Goal: Transaction & Acquisition: Purchase product/service

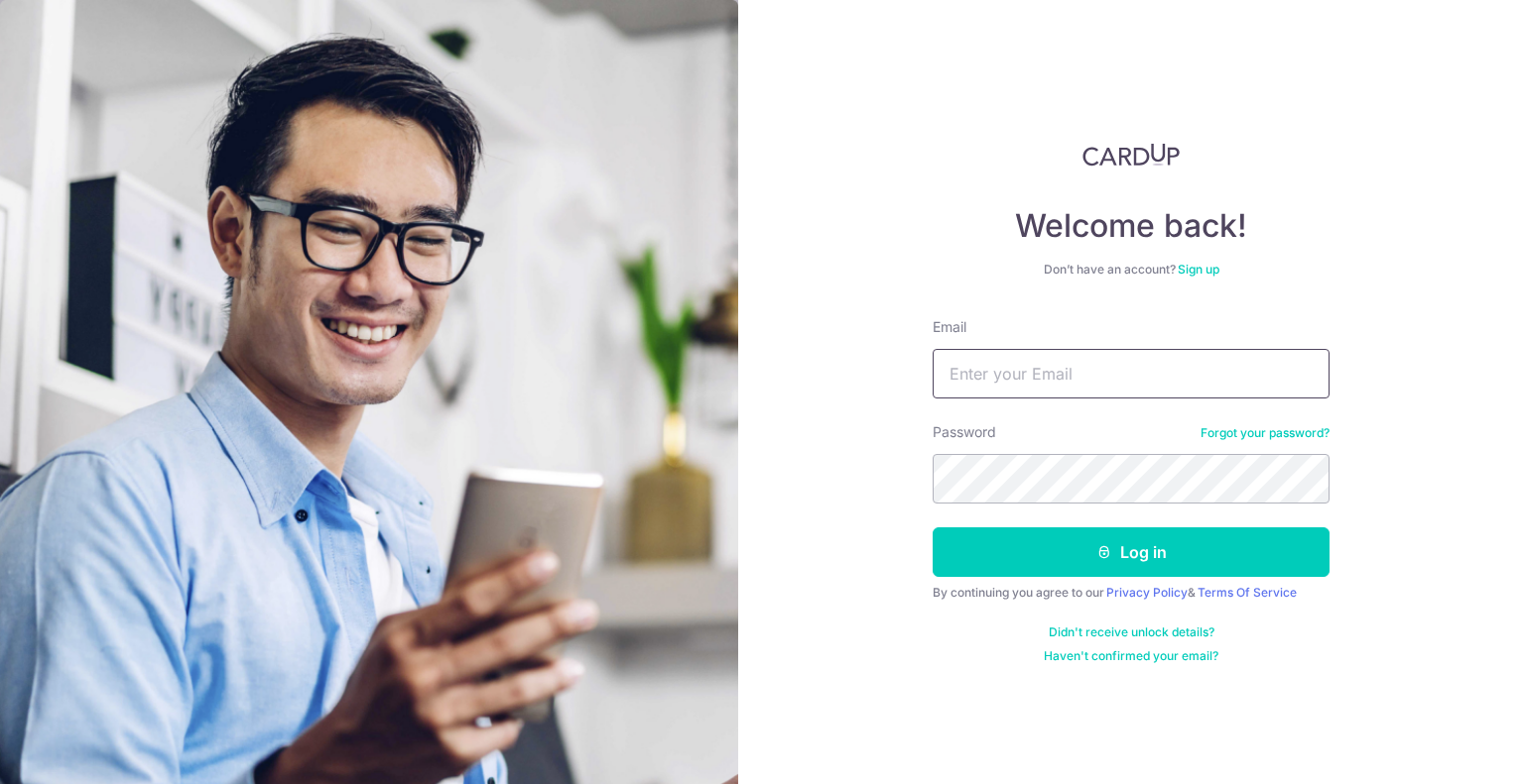
type input "ning19952003@gmail.com"
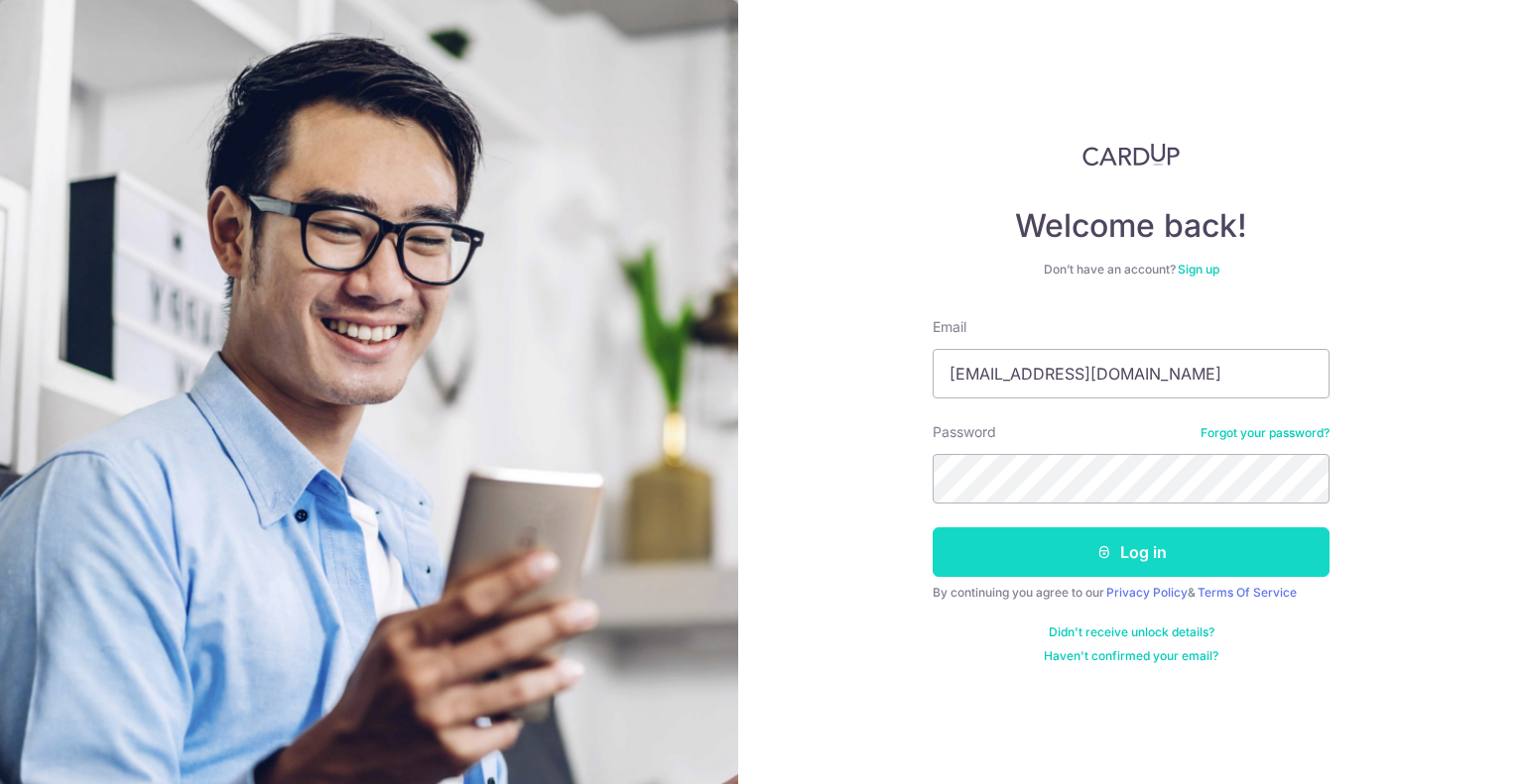
click at [1085, 572] on button "Log in" at bounding box center [1131, 553] width 397 height 50
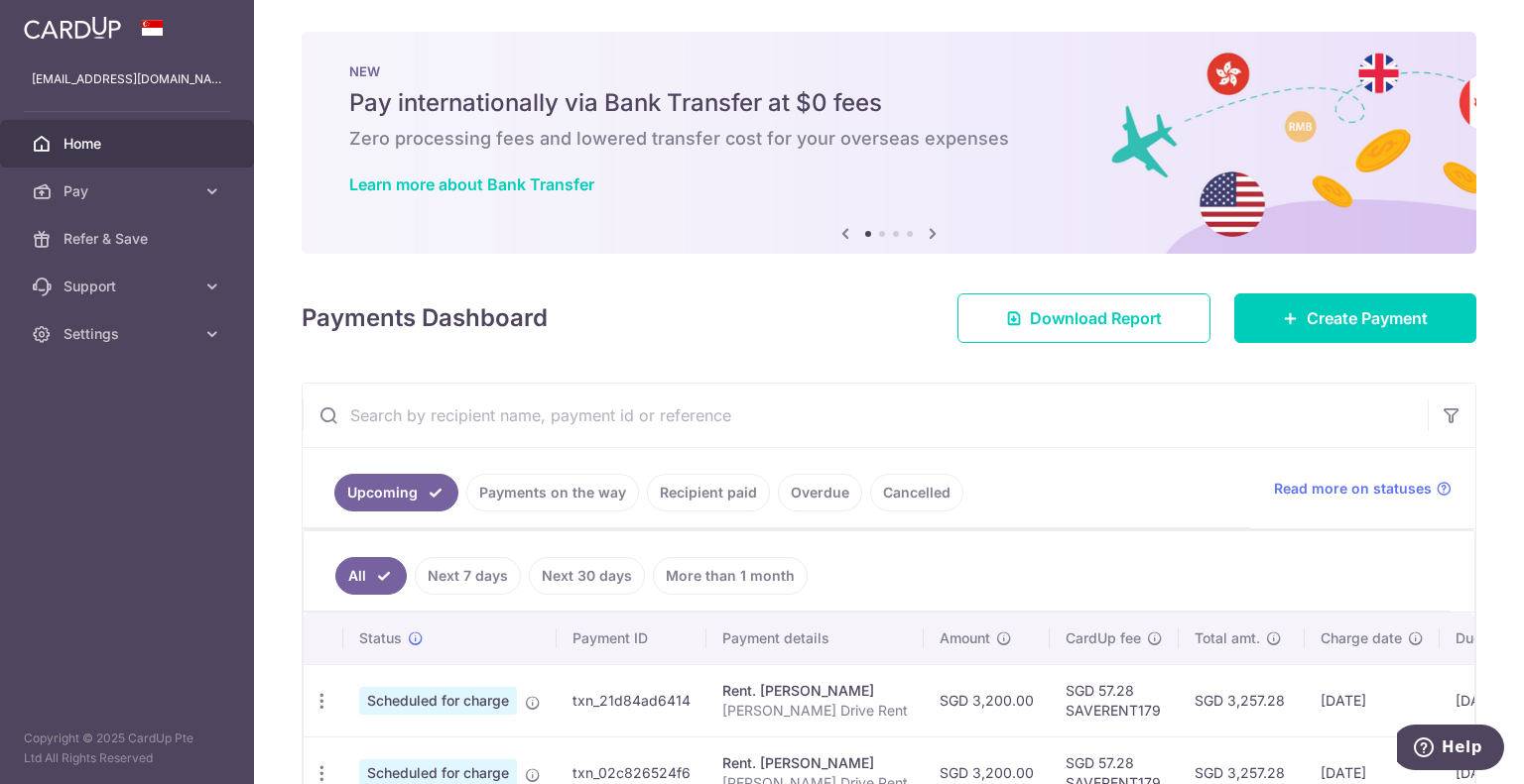
scroll to position [298, 0]
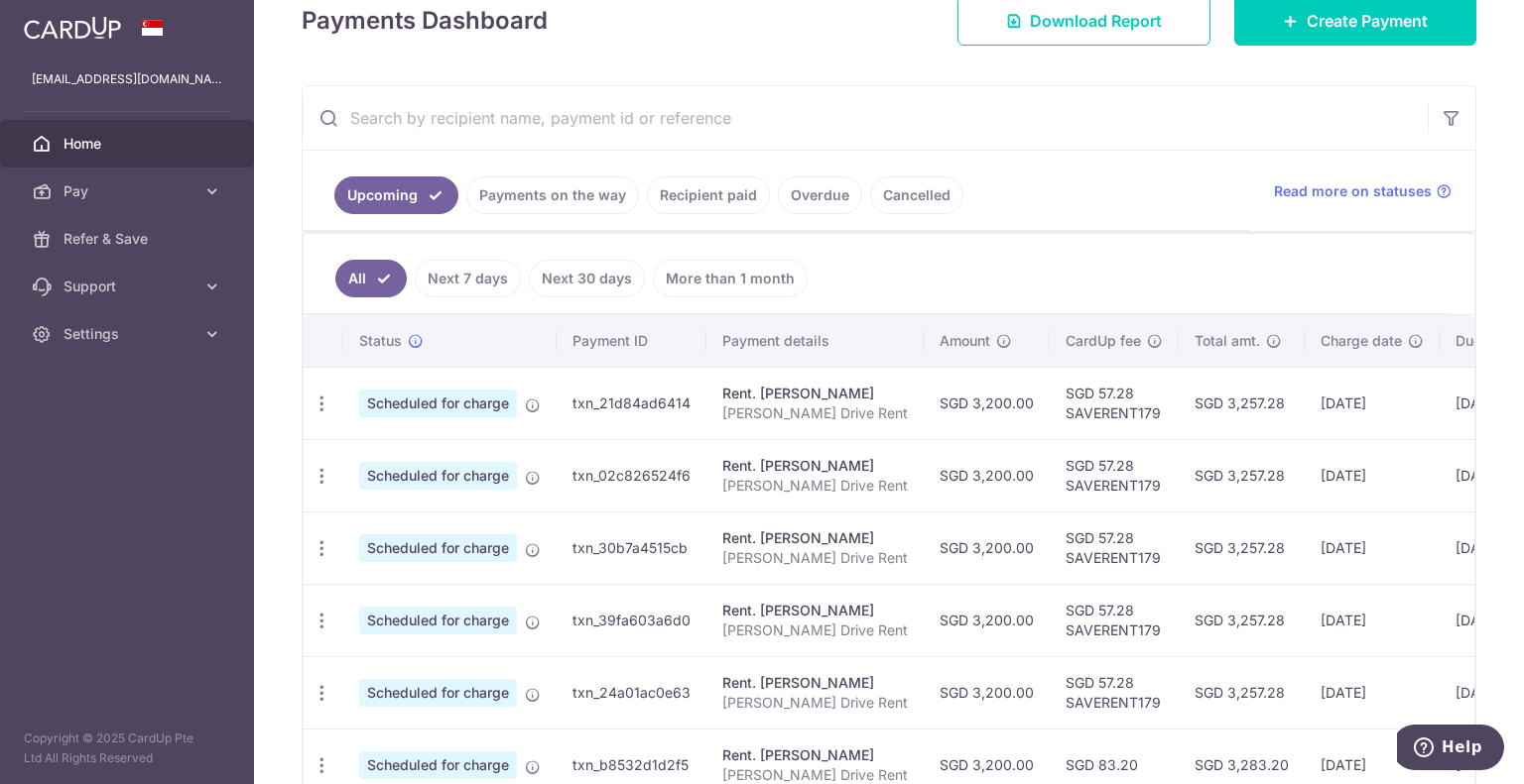
click at [475, 220] on ul "Upcoming Payments on the way Recipient paid Overdue Cancelled" at bounding box center [776, 190] width 948 height 81
click at [929, 196] on link "Cancelled" at bounding box center [917, 195] width 94 height 38
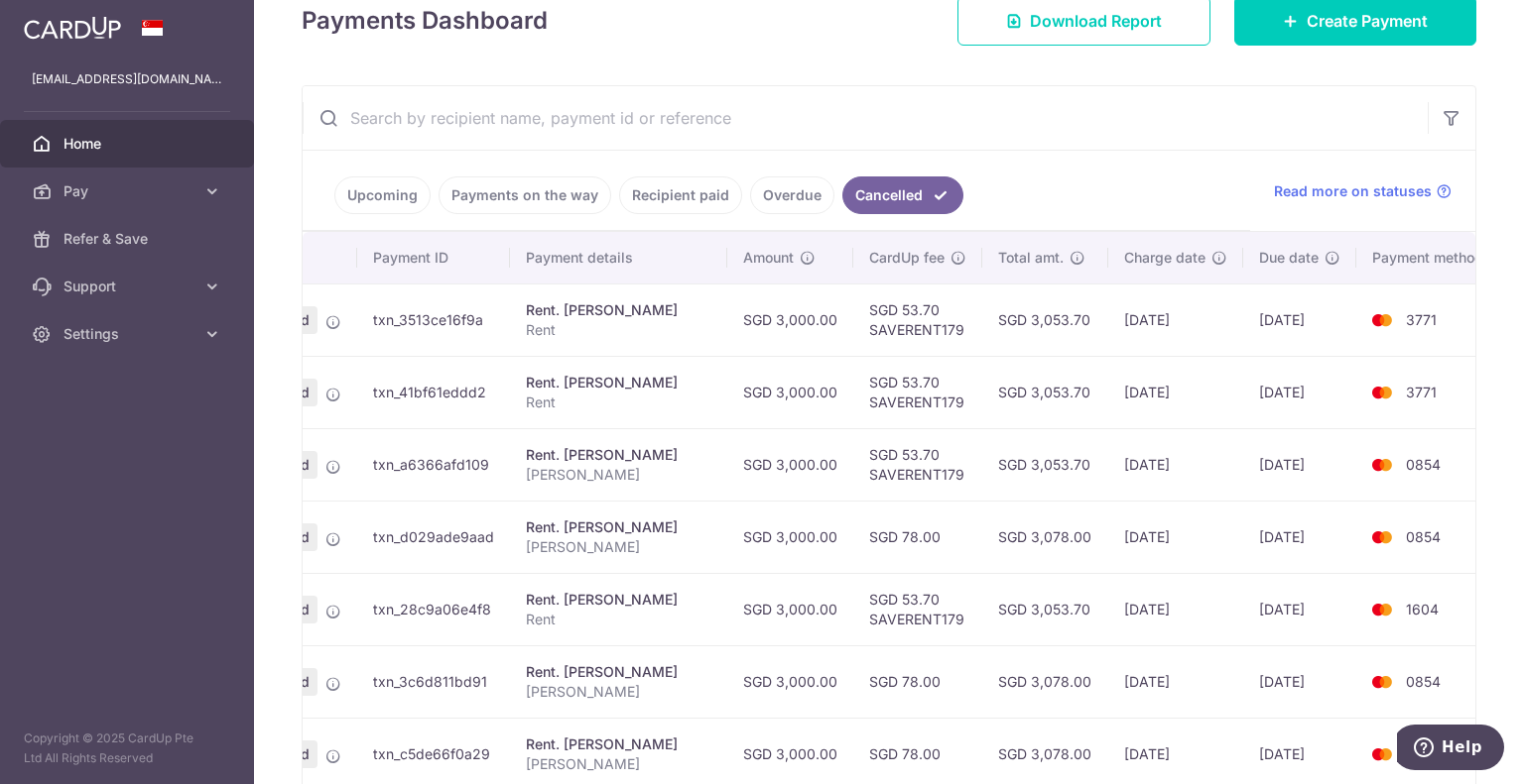
scroll to position [670, 0]
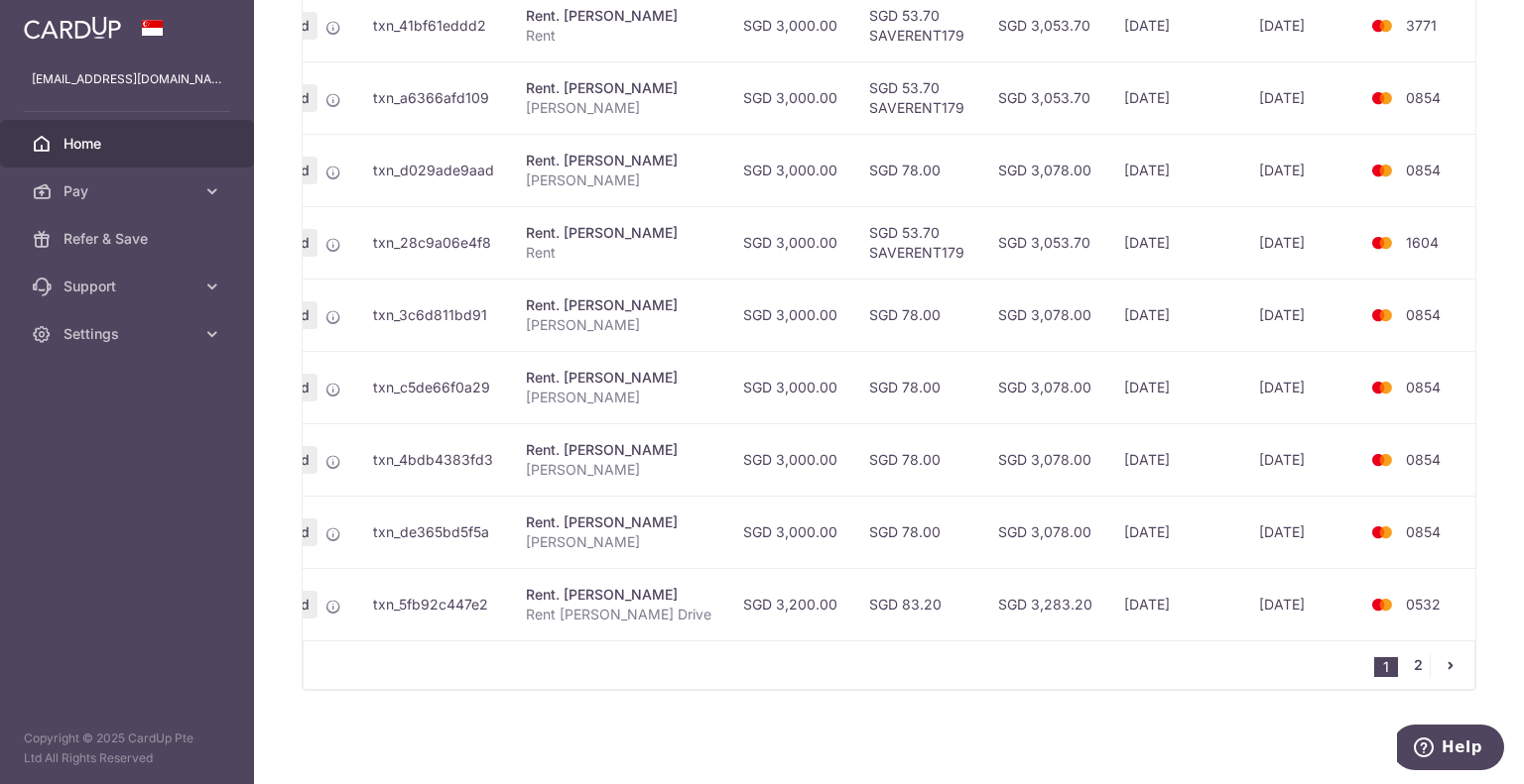
click at [1409, 662] on link "2" at bounding box center [1418, 665] width 24 height 24
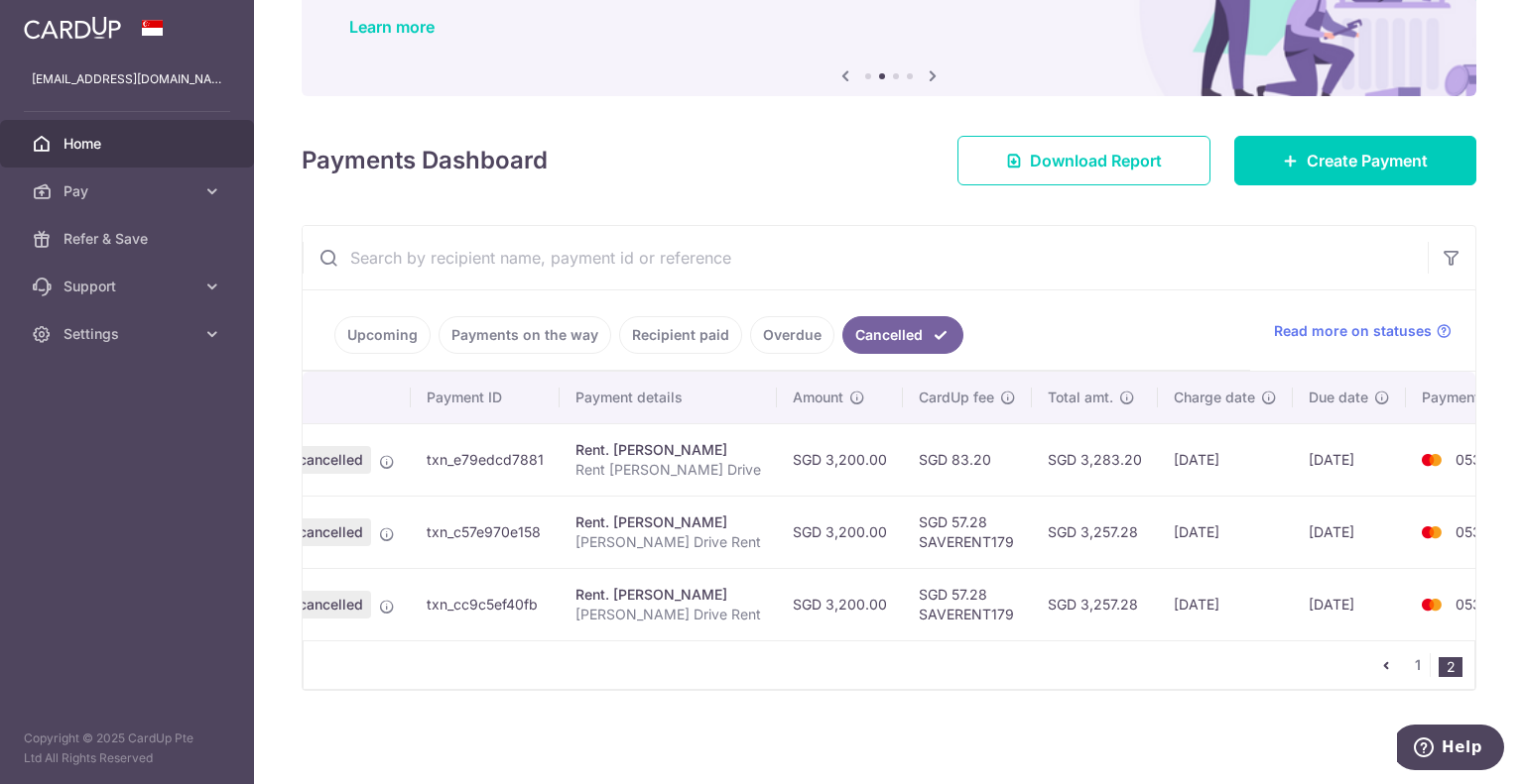
scroll to position [0, 179]
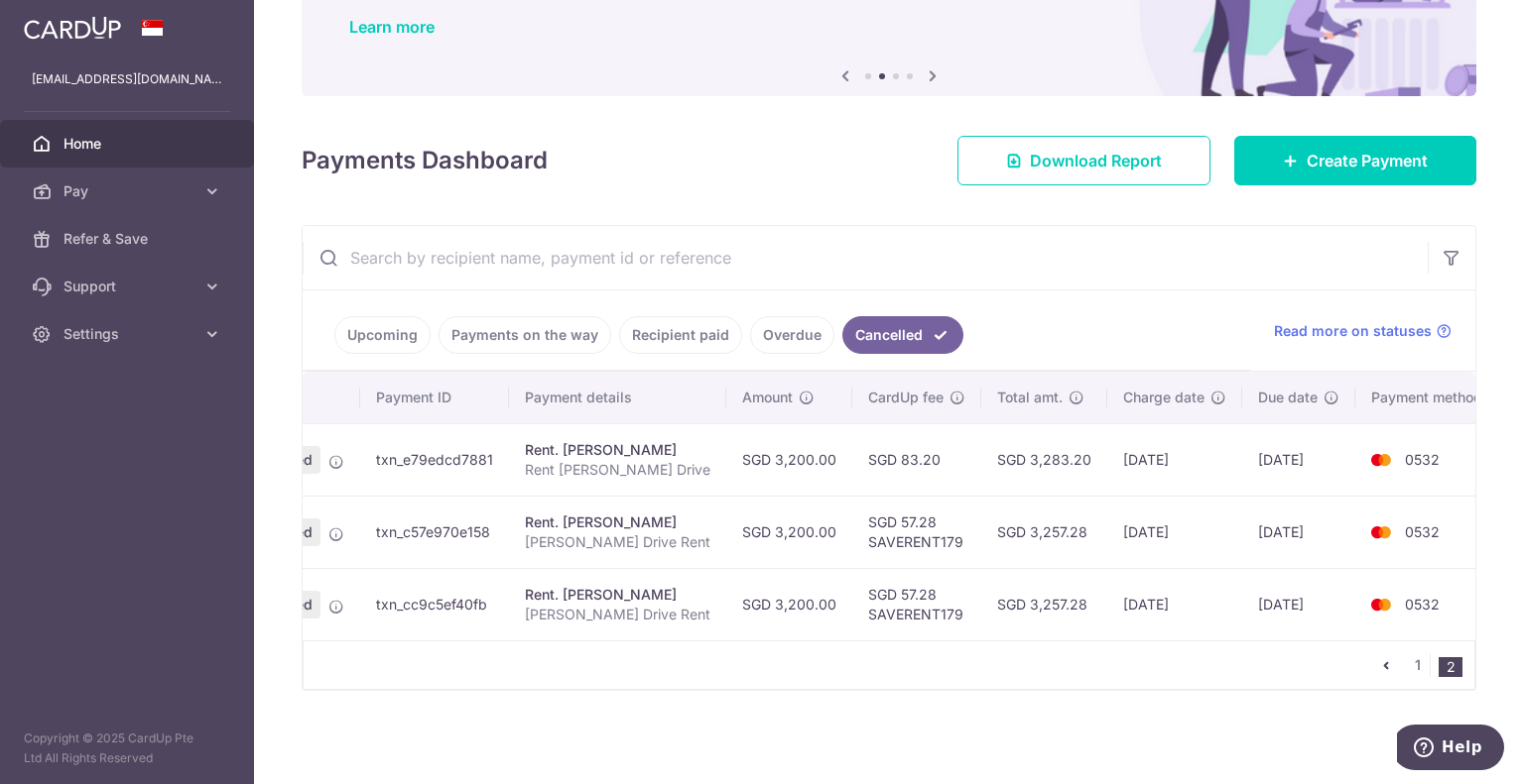
click at [1356, 607] on td "0532" at bounding box center [1430, 604] width 151 height 73
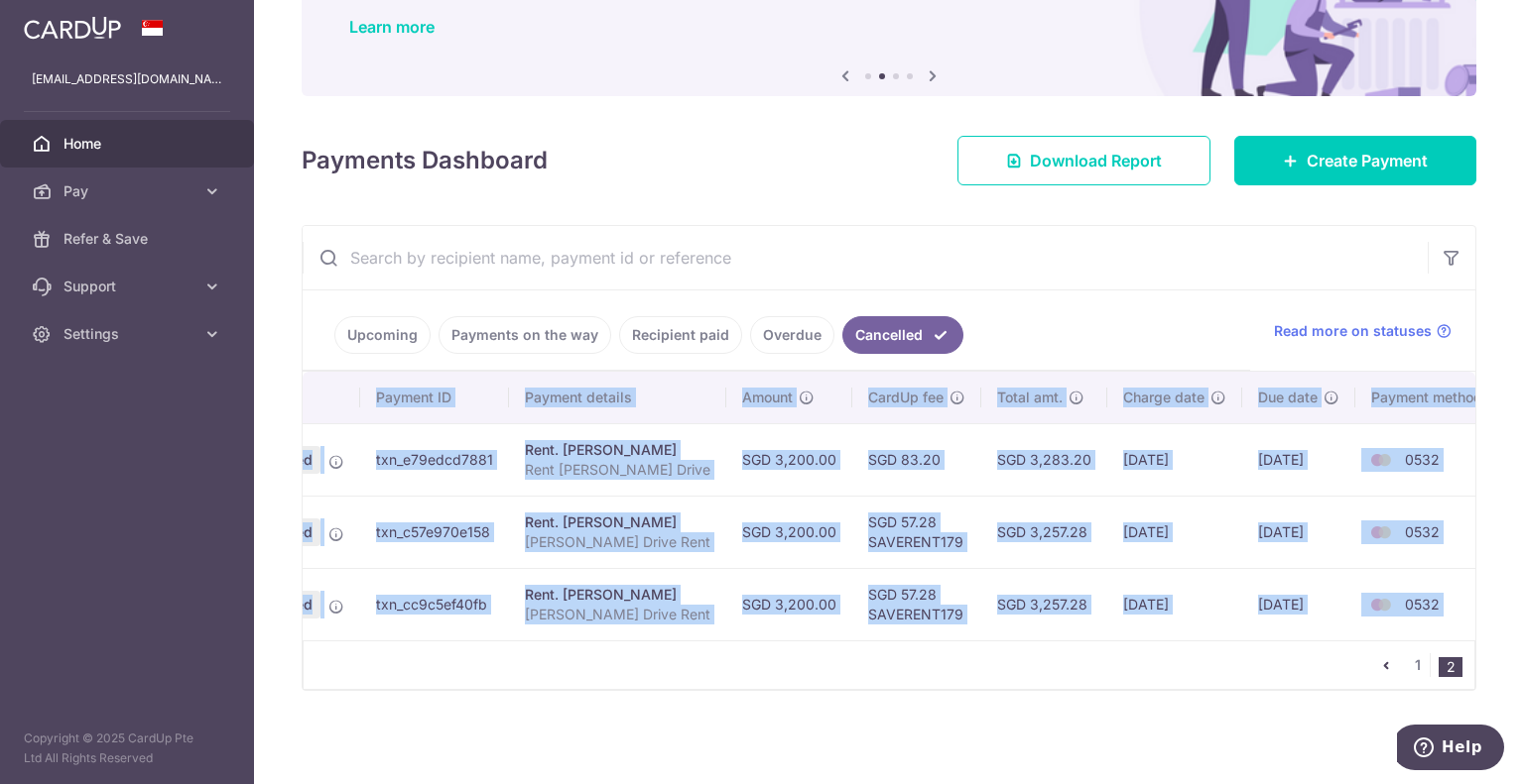
drag, startPoint x: 522, startPoint y: 639, endPoint x: 395, endPoint y: 639, distance: 127.0
click at [395, 639] on div "Status Payment ID Payment details Amount CardUp fee Total amt. Charge date Due …" at bounding box center [889, 531] width 1173 height 319
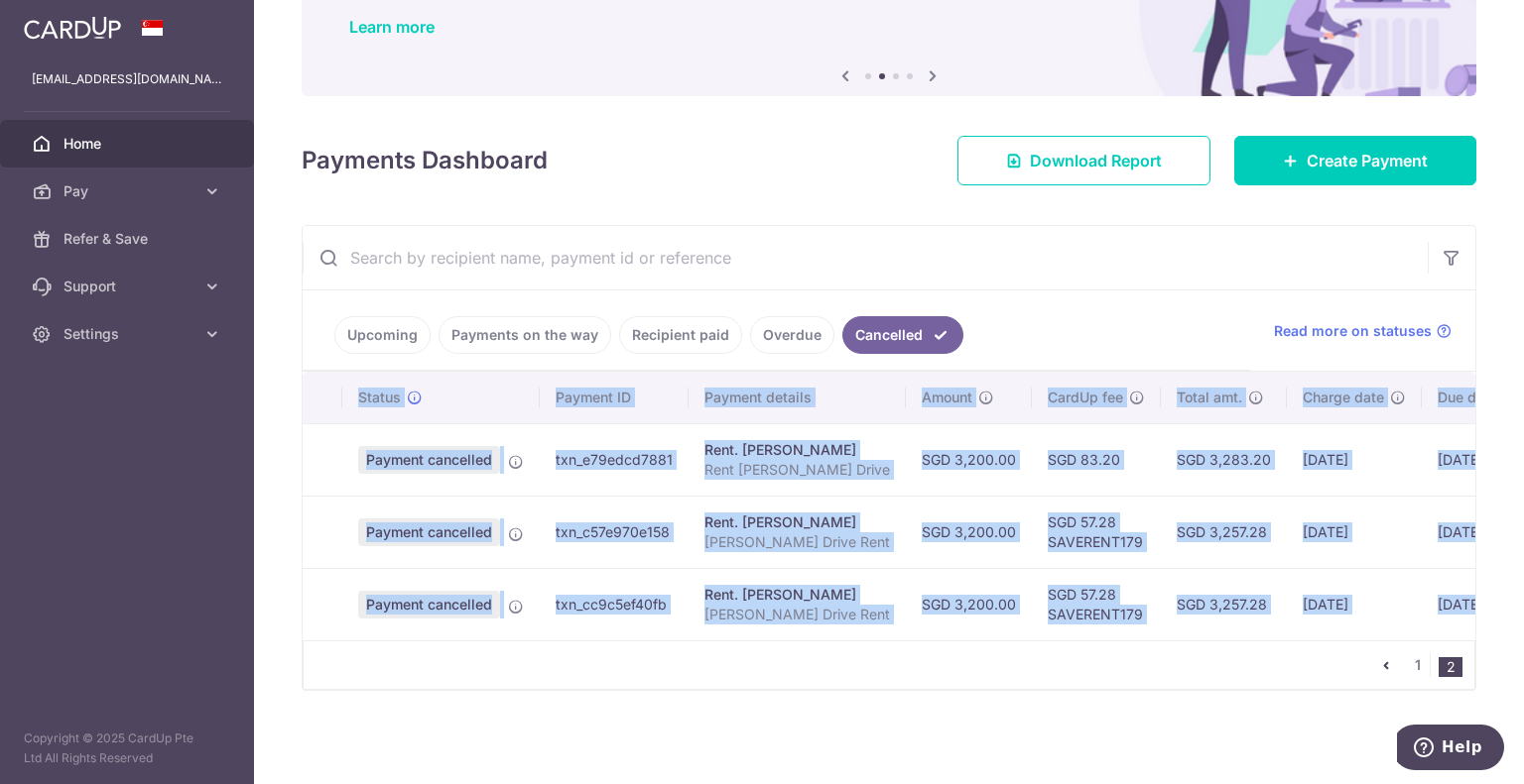
click at [501, 598] on td "Payment cancelled" at bounding box center [441, 604] width 197 height 73
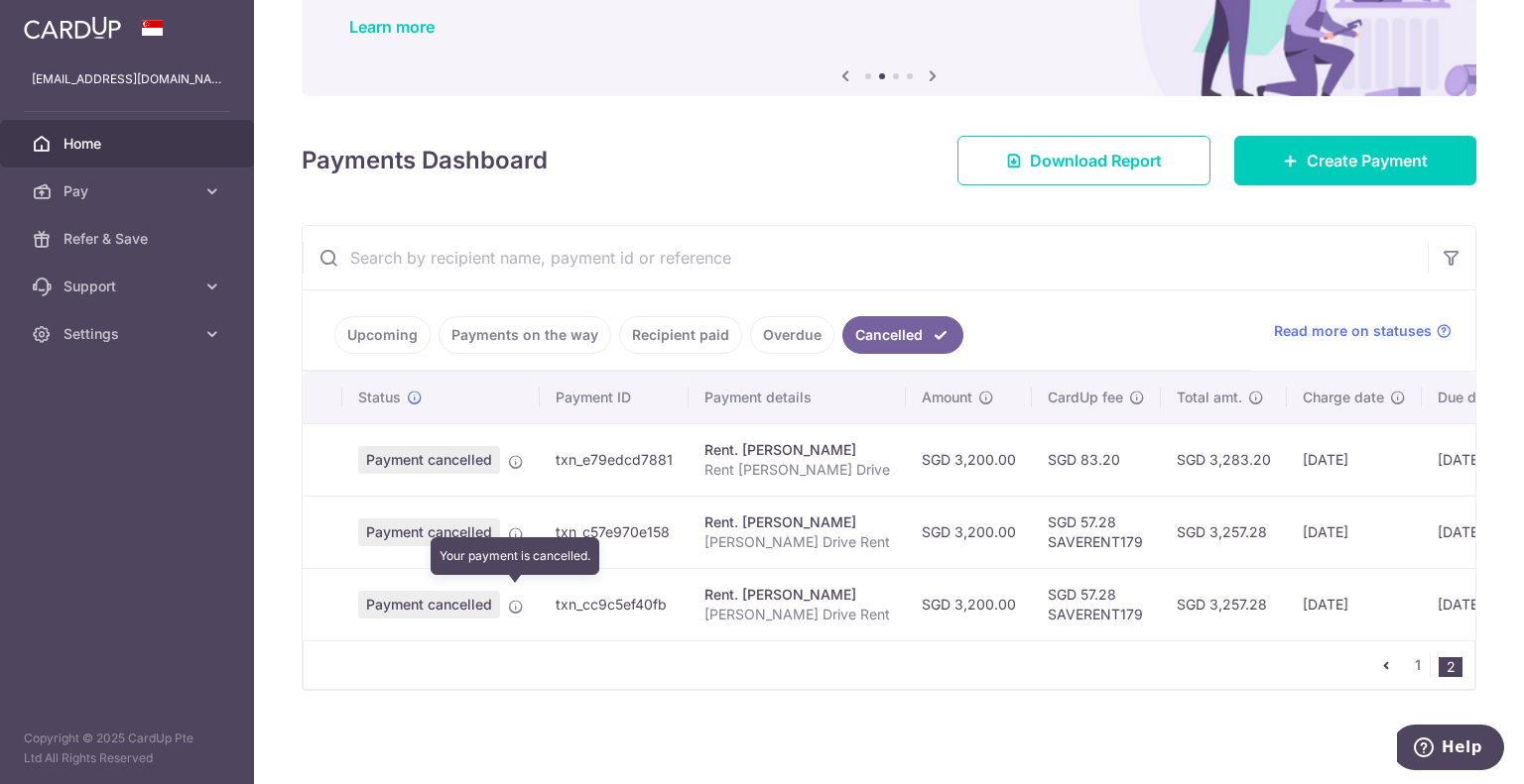
click at [508, 599] on icon at bounding box center [516, 607] width 16 height 16
click at [453, 600] on span "Payment cancelled" at bounding box center [429, 605] width 142 height 28
click at [798, 325] on link "Overdue" at bounding box center [792, 336] width 85 height 38
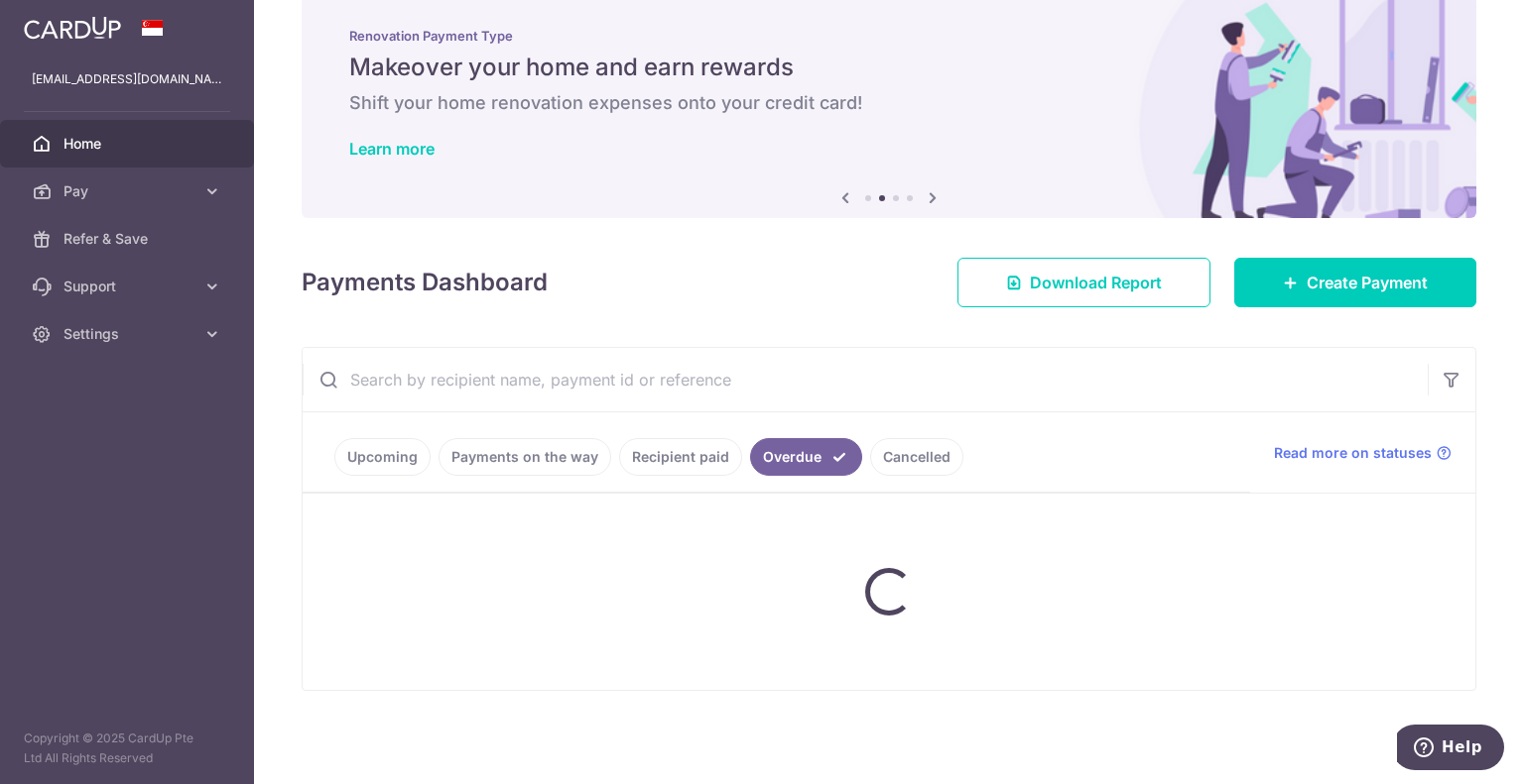
scroll to position [98, 0]
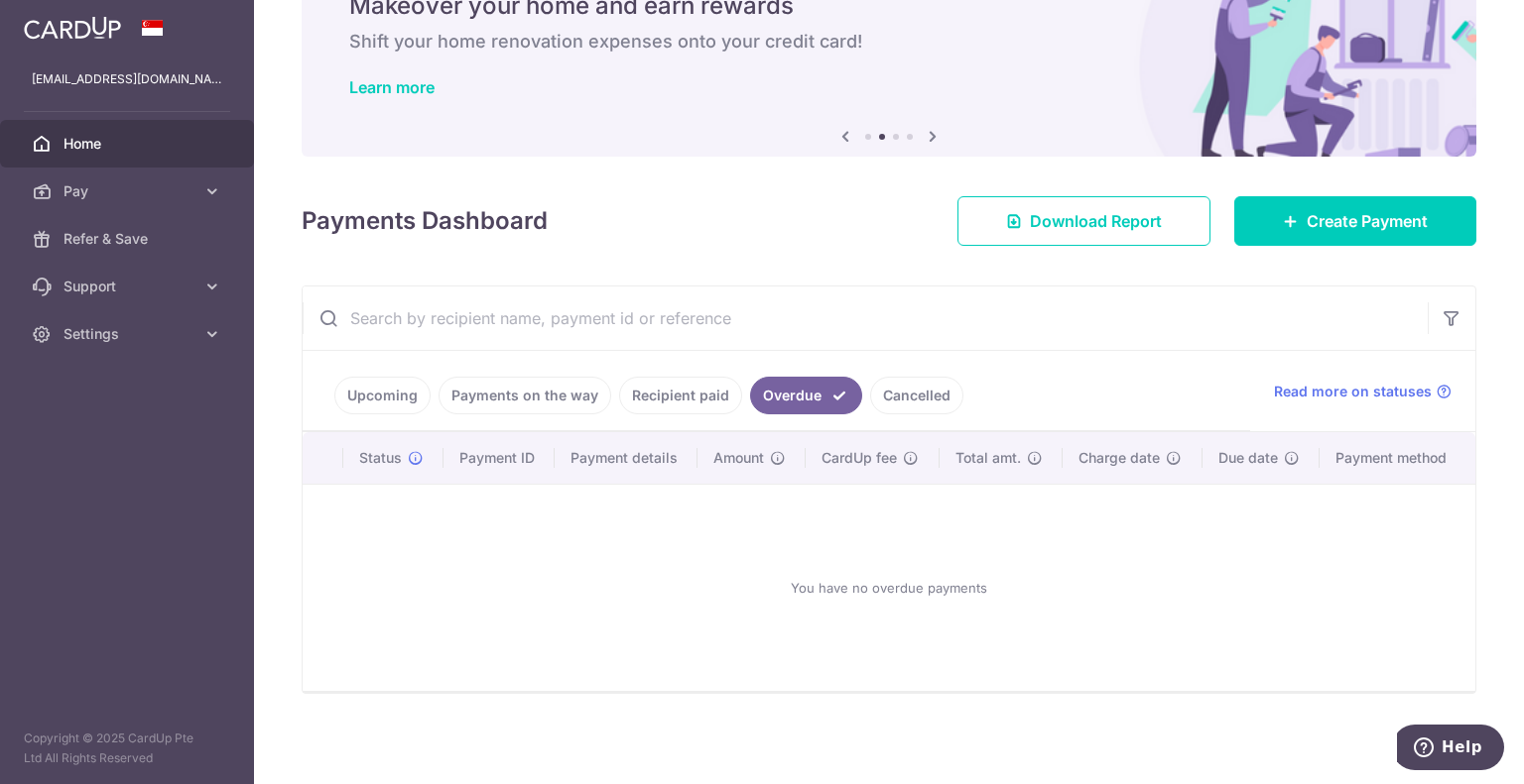
click at [421, 391] on link "Upcoming" at bounding box center [382, 395] width 97 height 38
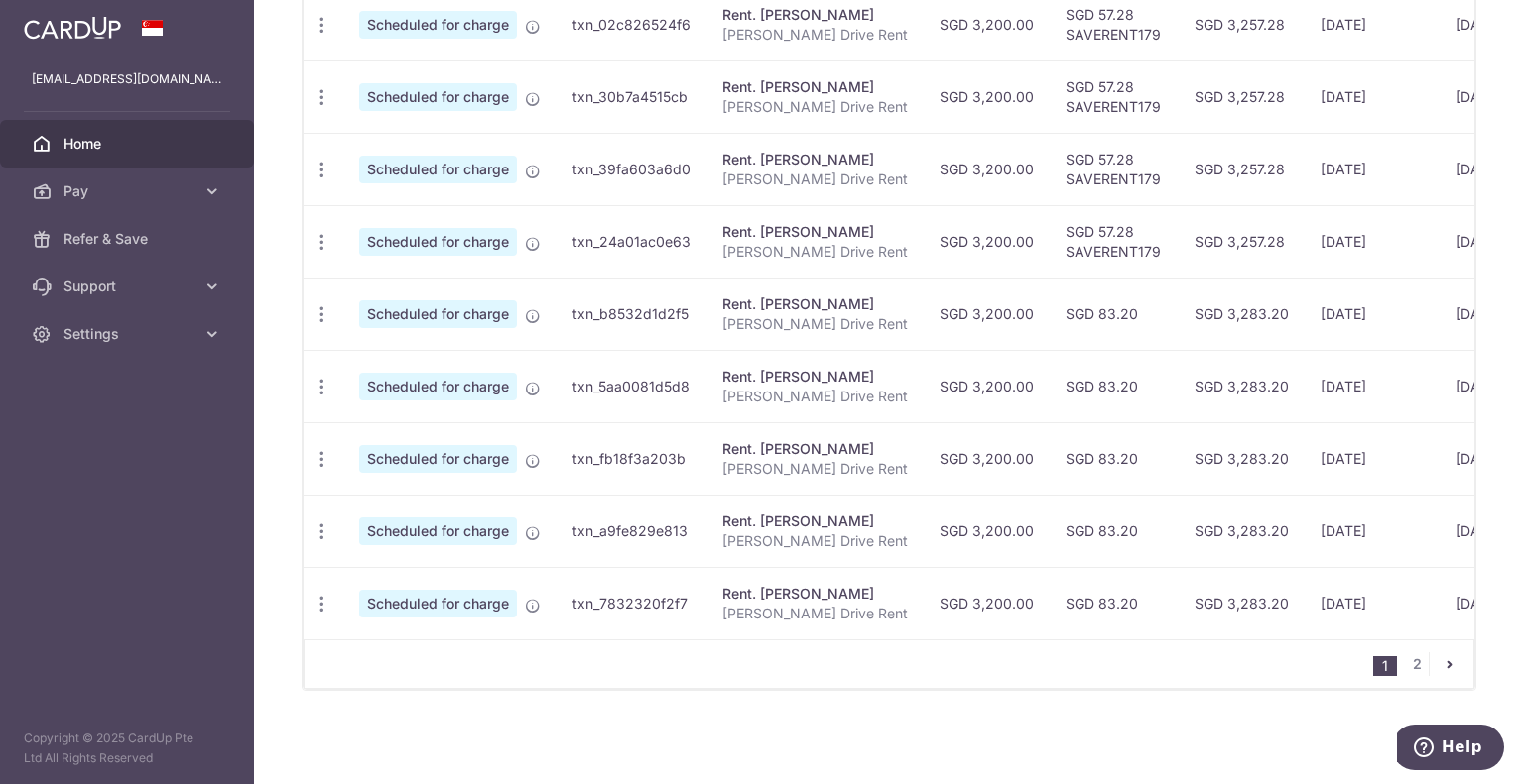
scroll to position [357, 0]
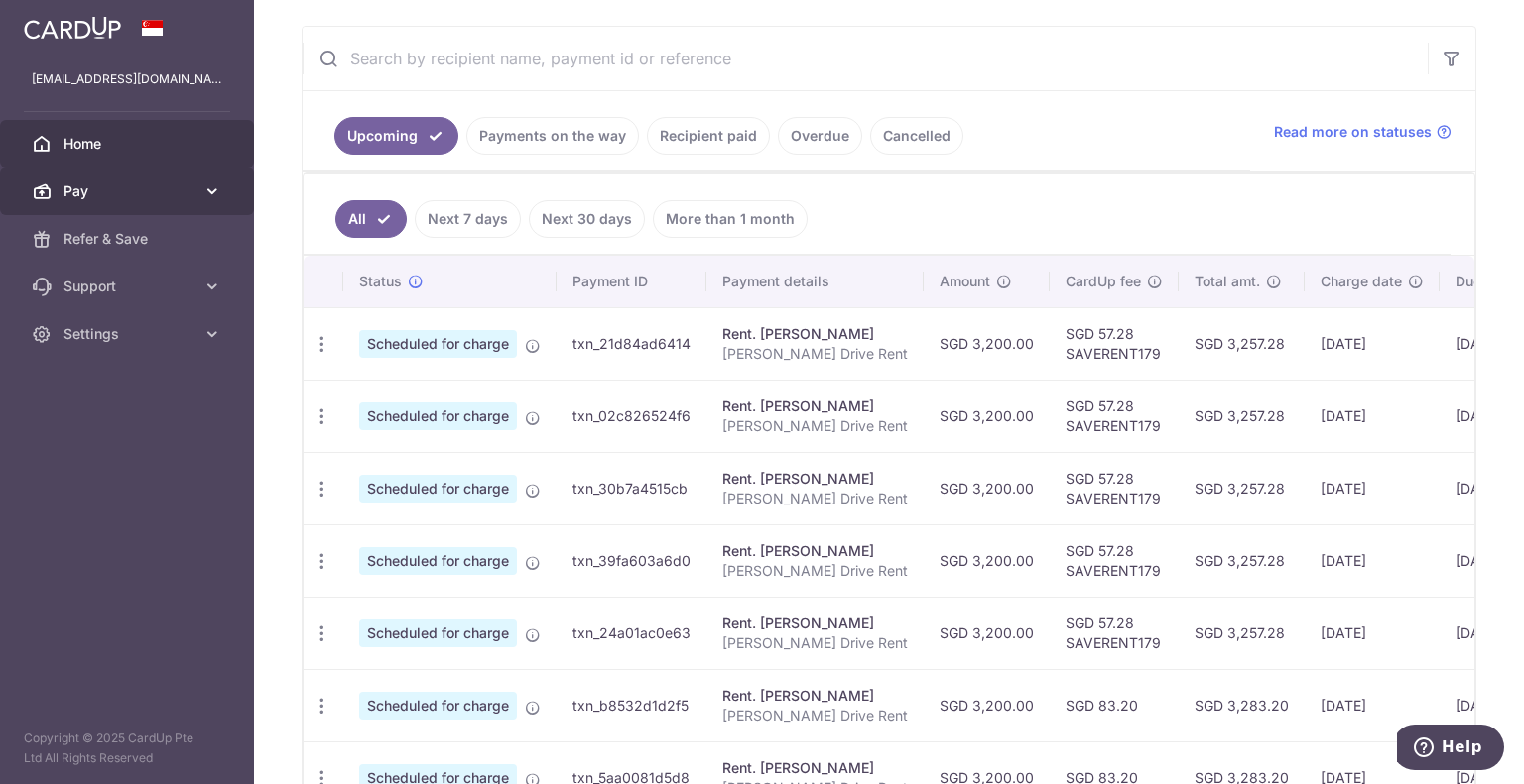
click at [154, 201] on link "Pay" at bounding box center [127, 191] width 254 height 48
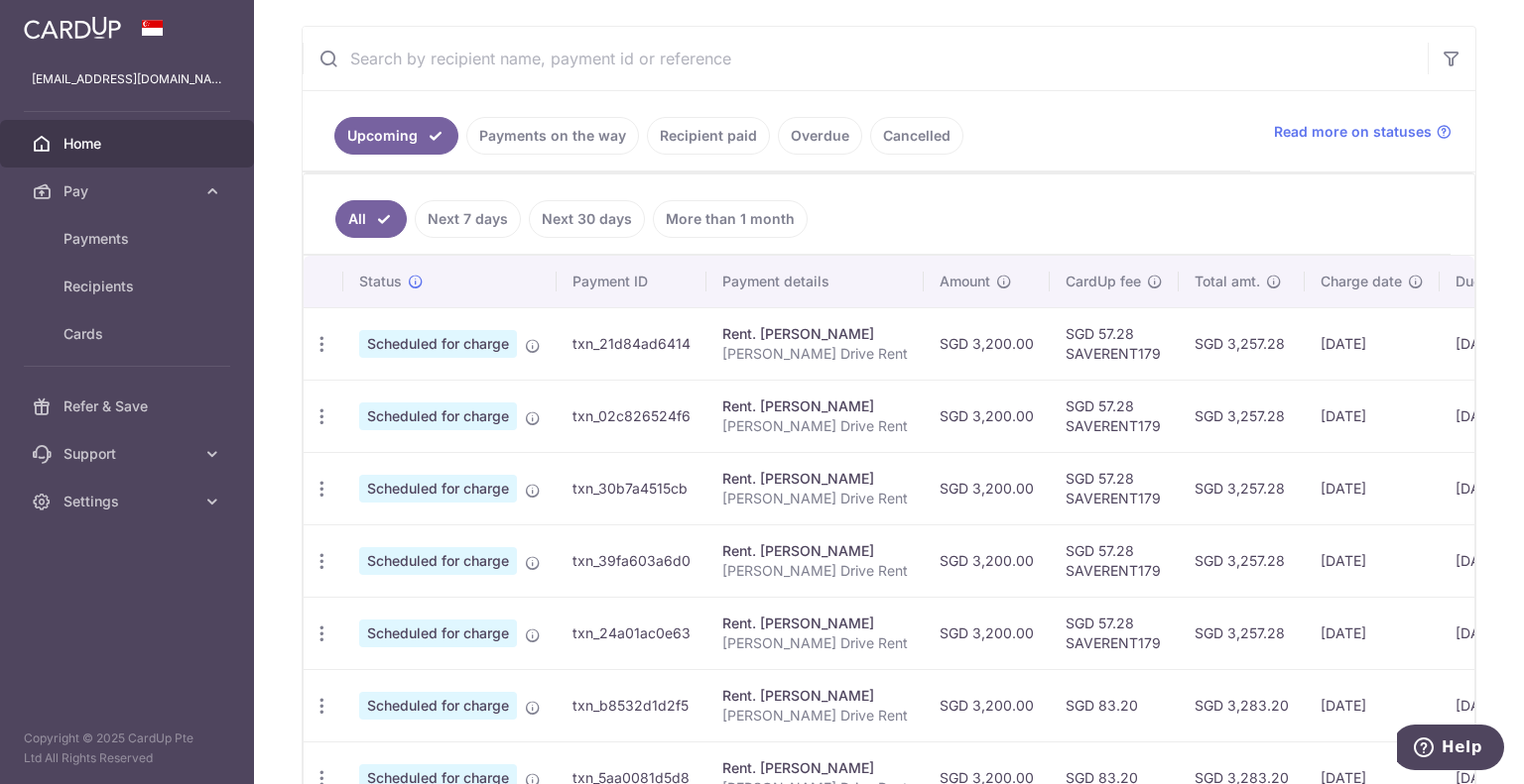
click at [1117, 114] on ul "Upcoming Payments on the way Recipient paid Overdue Cancelled" at bounding box center [776, 131] width 948 height 81
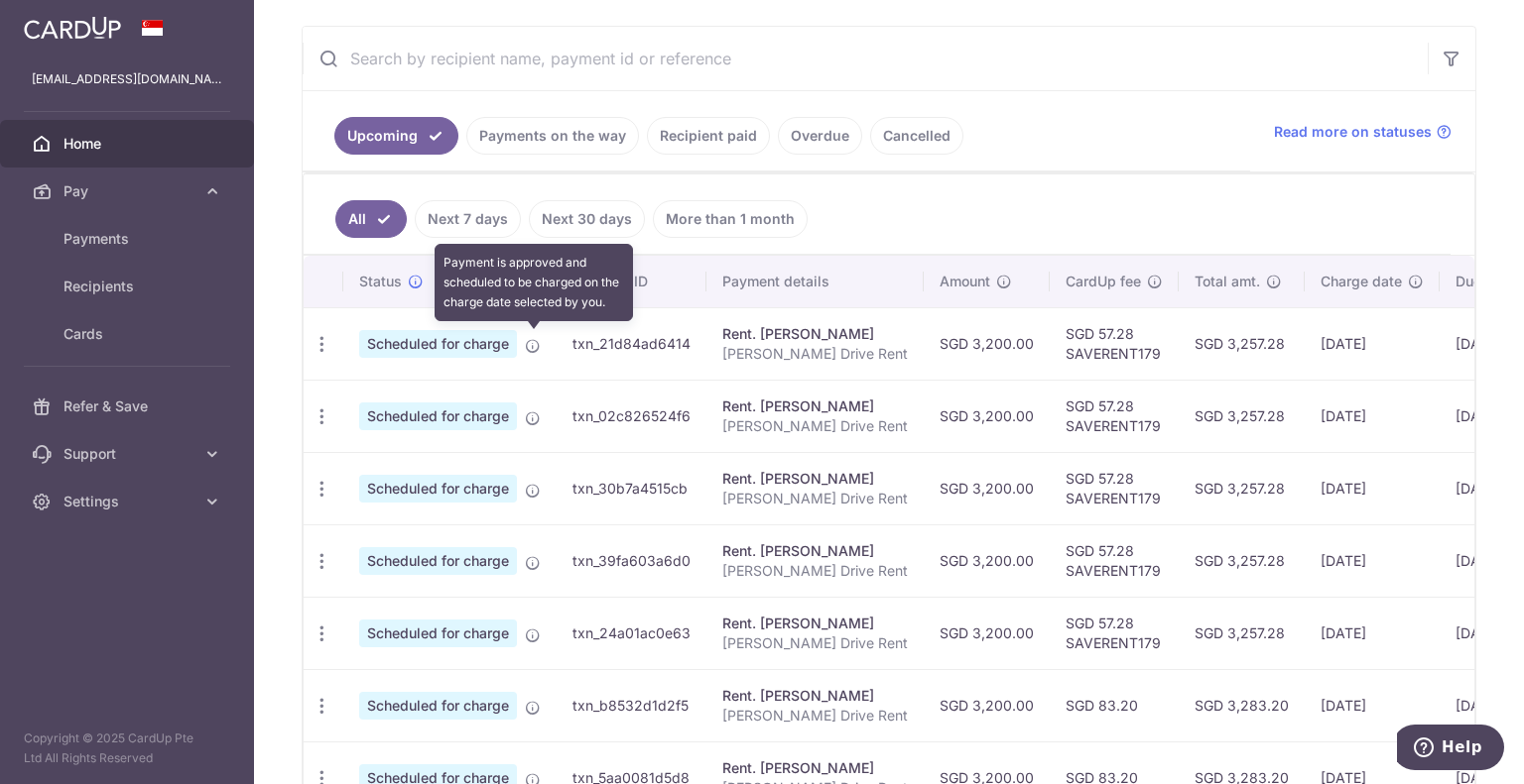
click at [540, 339] on icon at bounding box center [533, 346] width 16 height 16
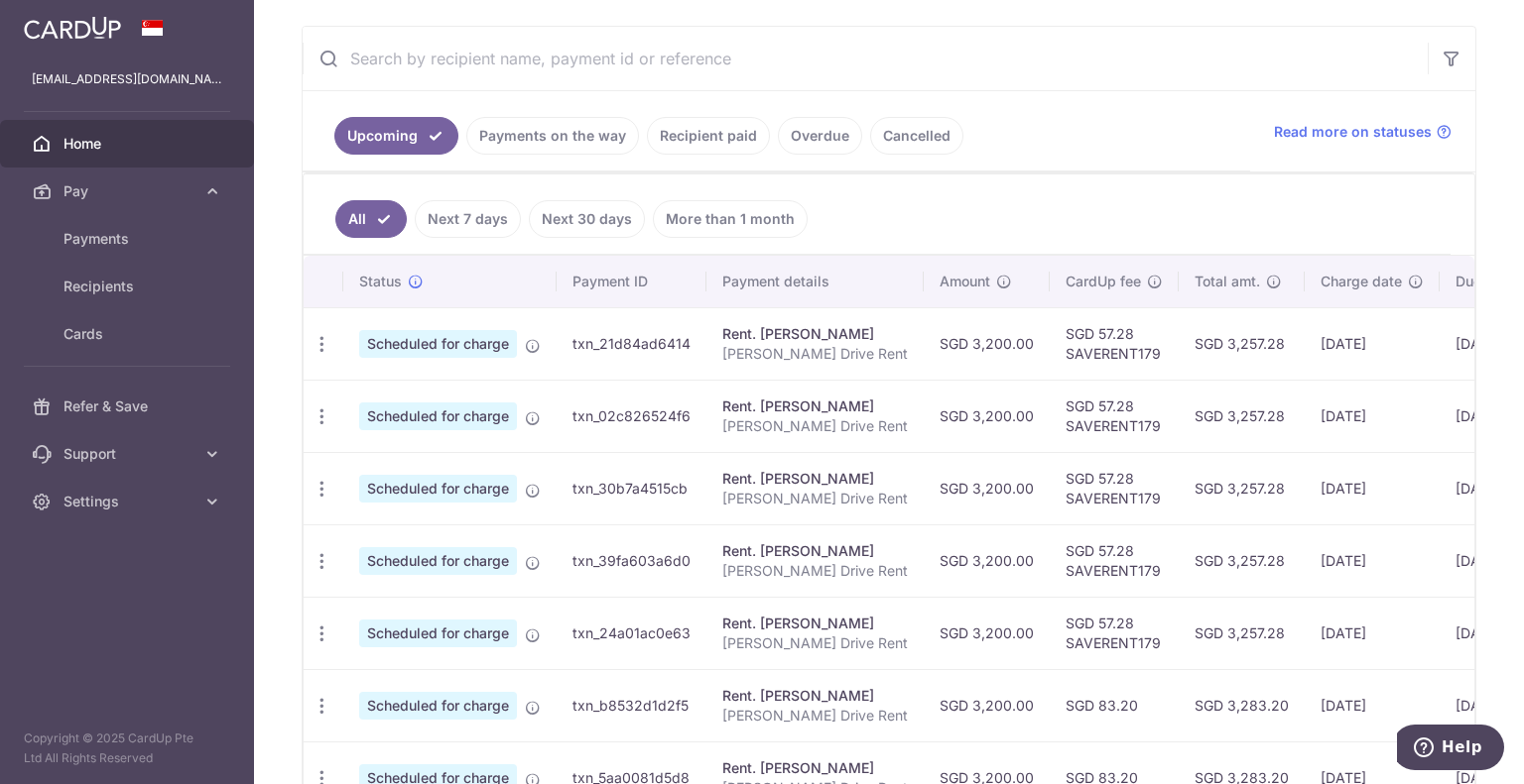
click at [479, 335] on span "Scheduled for charge" at bounding box center [438, 344] width 157 height 28
click at [516, 338] on span "Scheduled for charge" at bounding box center [438, 344] width 157 height 28
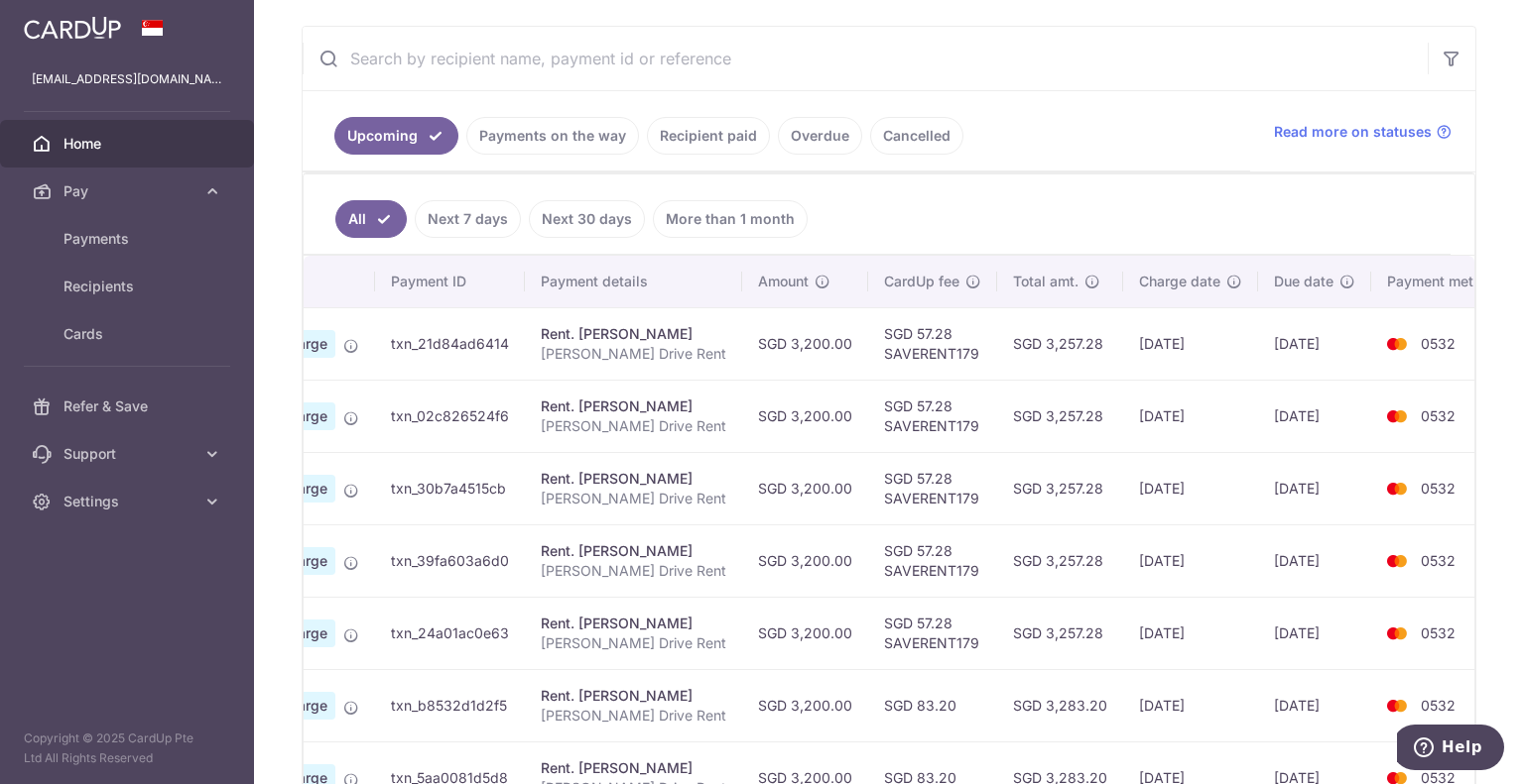
scroll to position [0, 0]
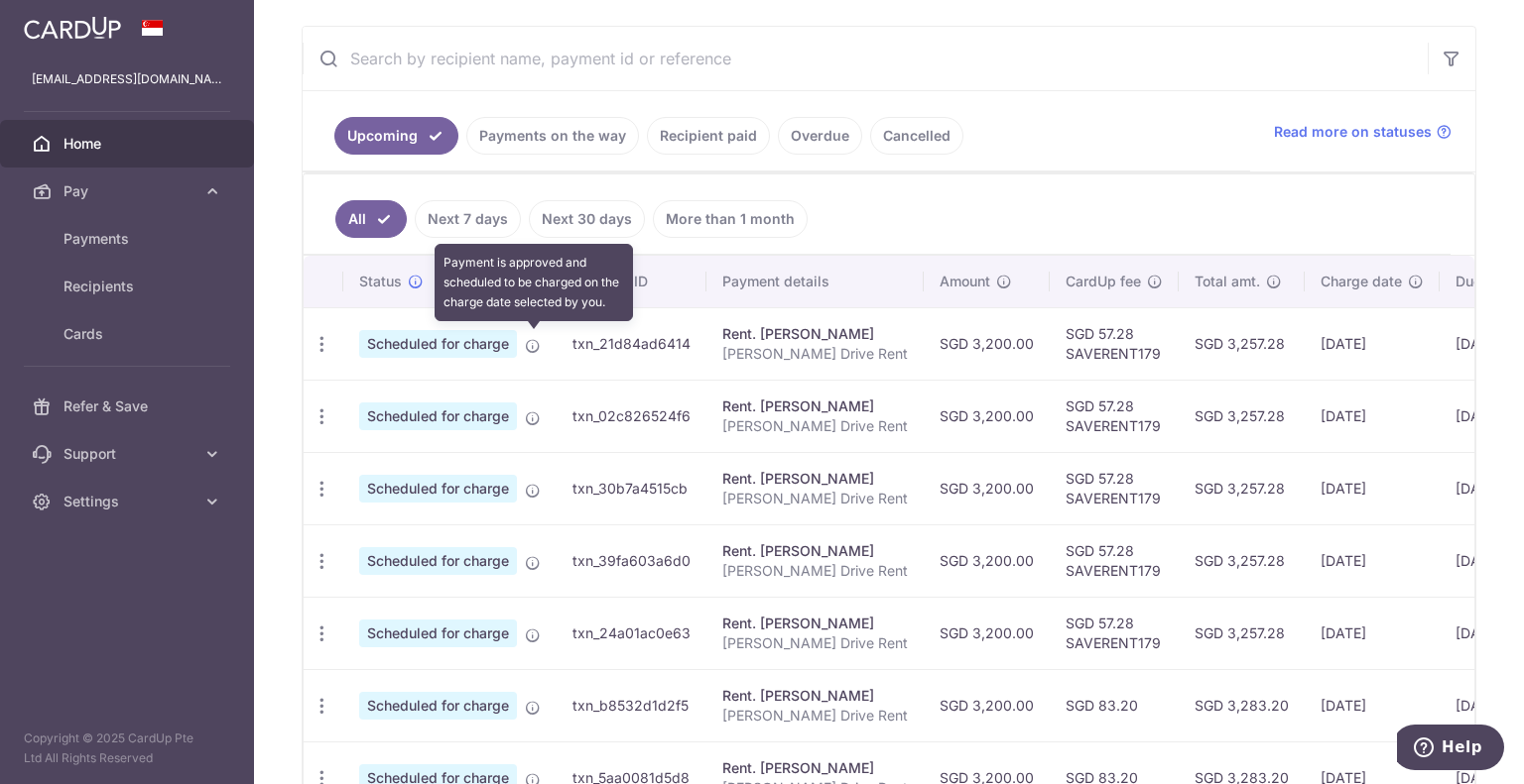
click at [536, 345] on icon at bounding box center [533, 346] width 16 height 16
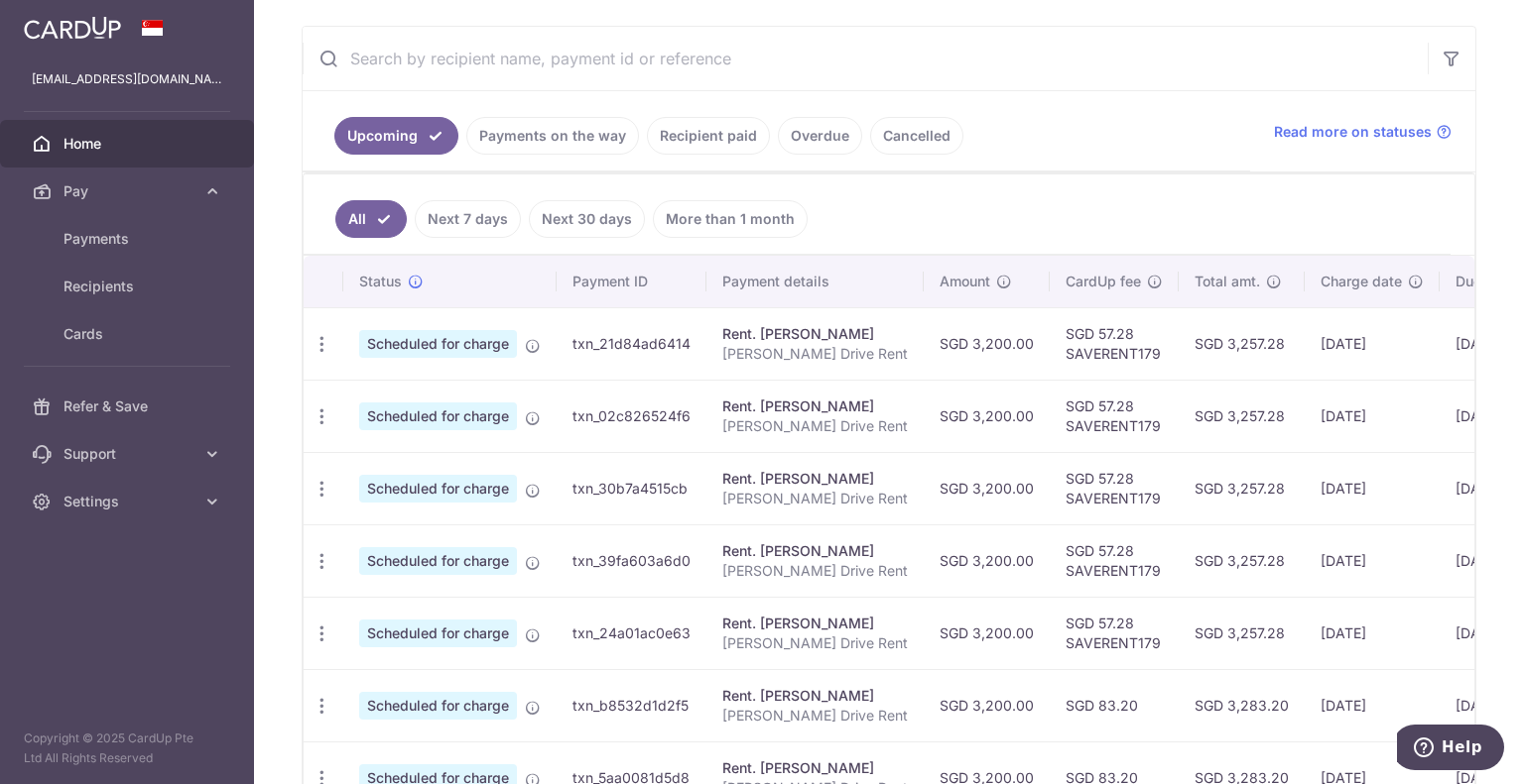
click at [449, 339] on span "Scheduled for charge" at bounding box center [438, 344] width 157 height 28
click at [315, 347] on icon "button" at bounding box center [322, 344] width 21 height 21
click at [376, 392] on span "Update payment" at bounding box center [427, 398] width 135 height 24
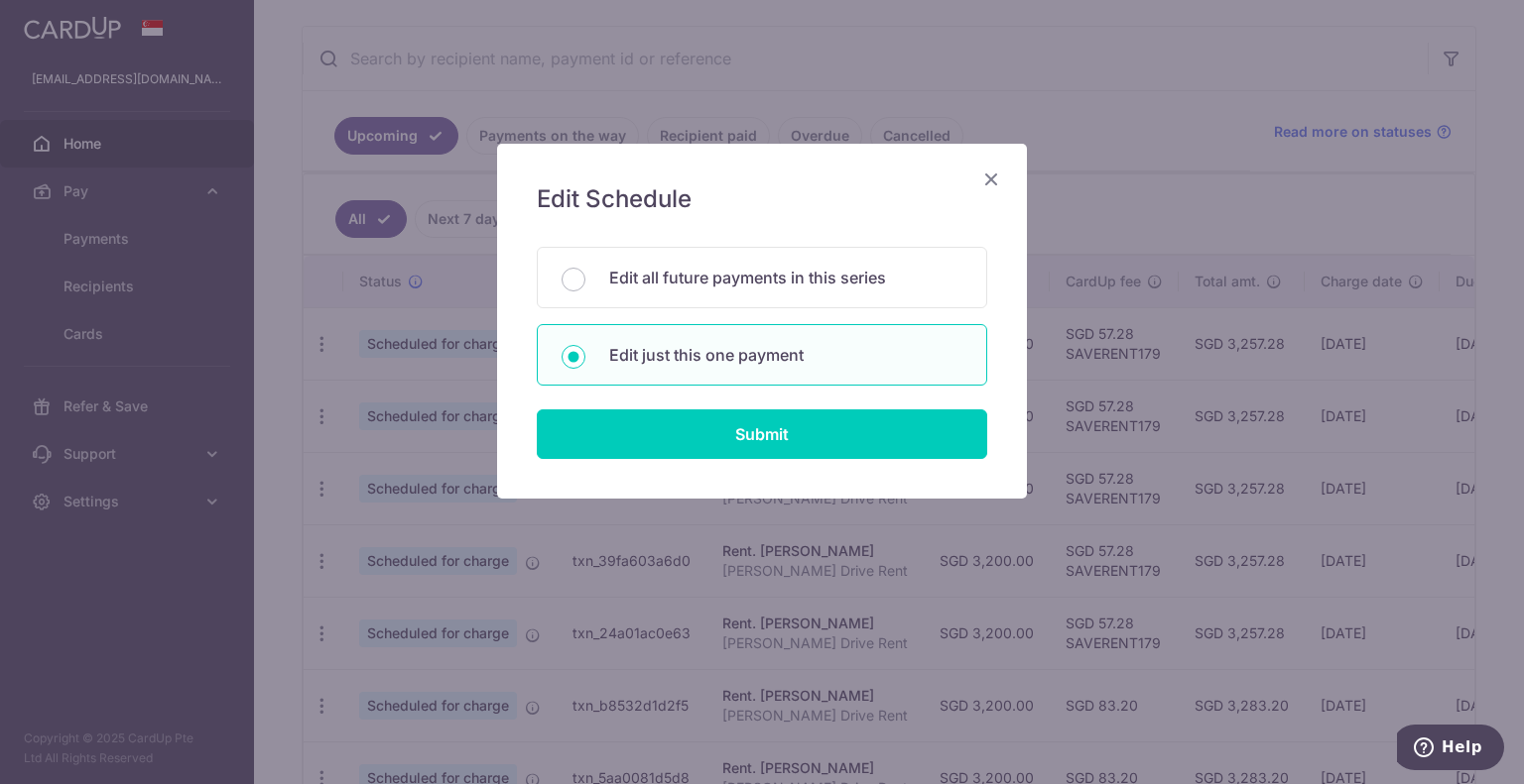
click at [999, 177] on icon "Close" at bounding box center [992, 178] width 24 height 25
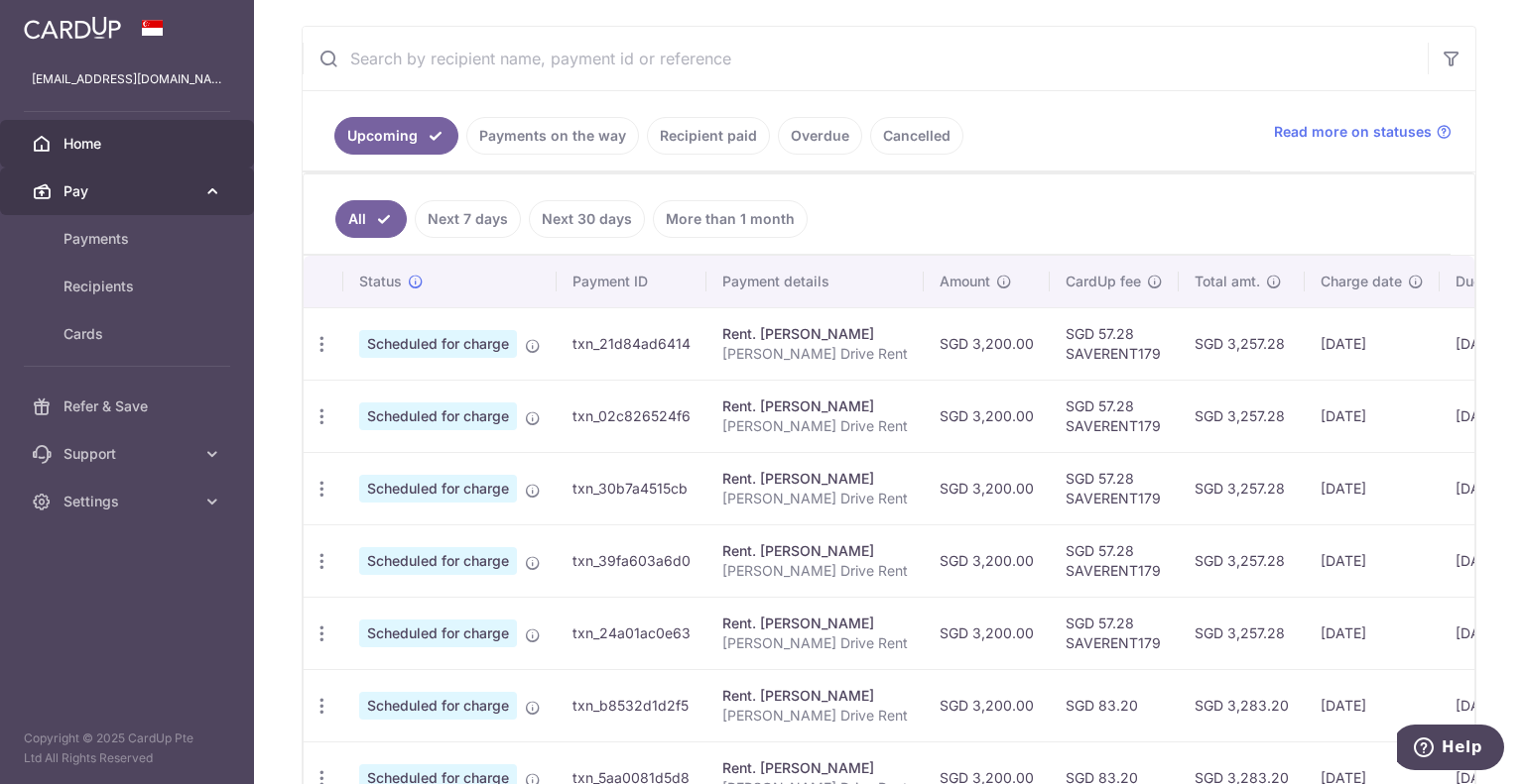
click at [155, 177] on link "Pay" at bounding box center [127, 191] width 254 height 48
click at [200, 198] on link "Pay" at bounding box center [127, 191] width 254 height 48
click at [91, 45] on div at bounding box center [127, 28] width 254 height 56
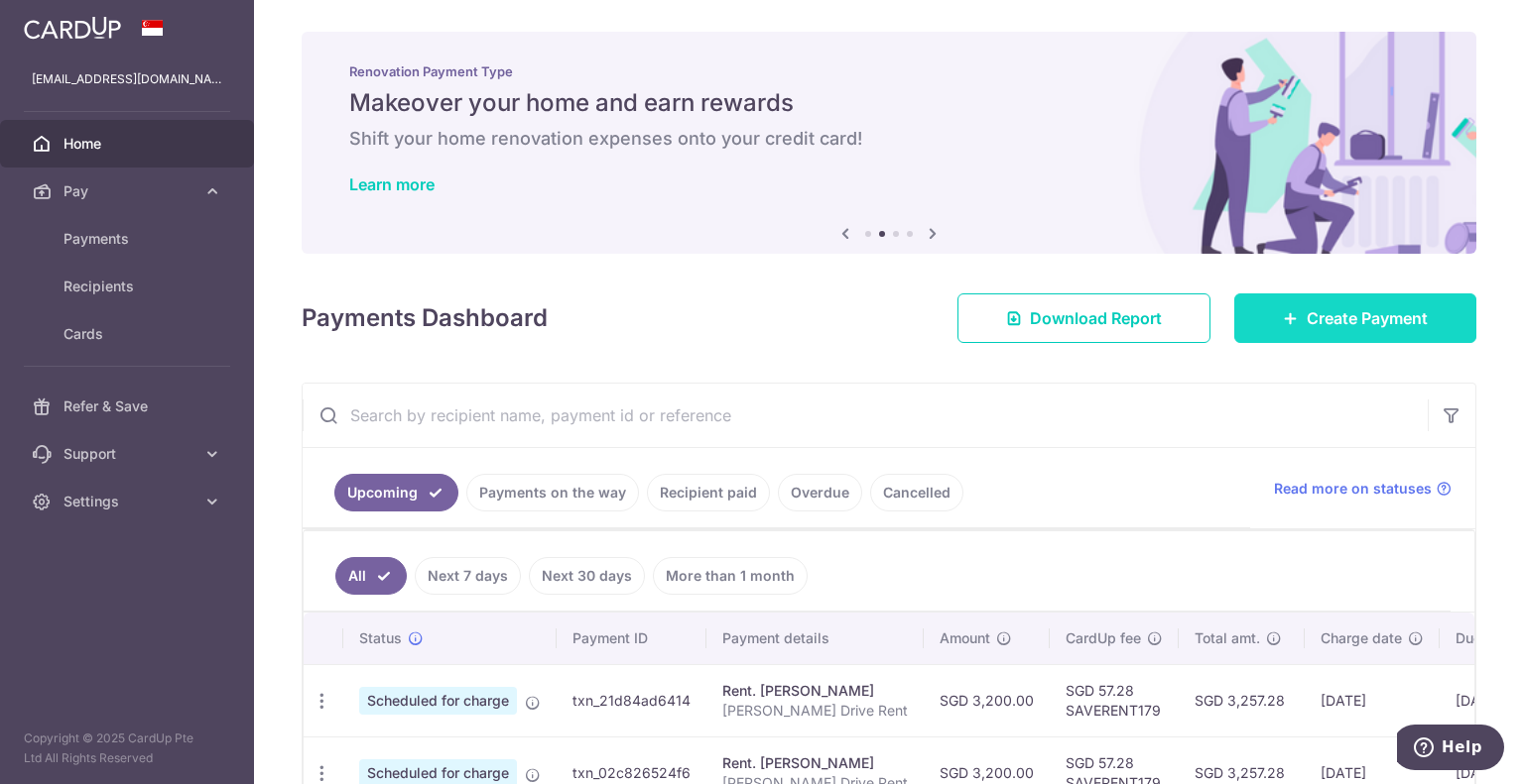
click at [1283, 323] on icon at bounding box center [1291, 319] width 16 height 16
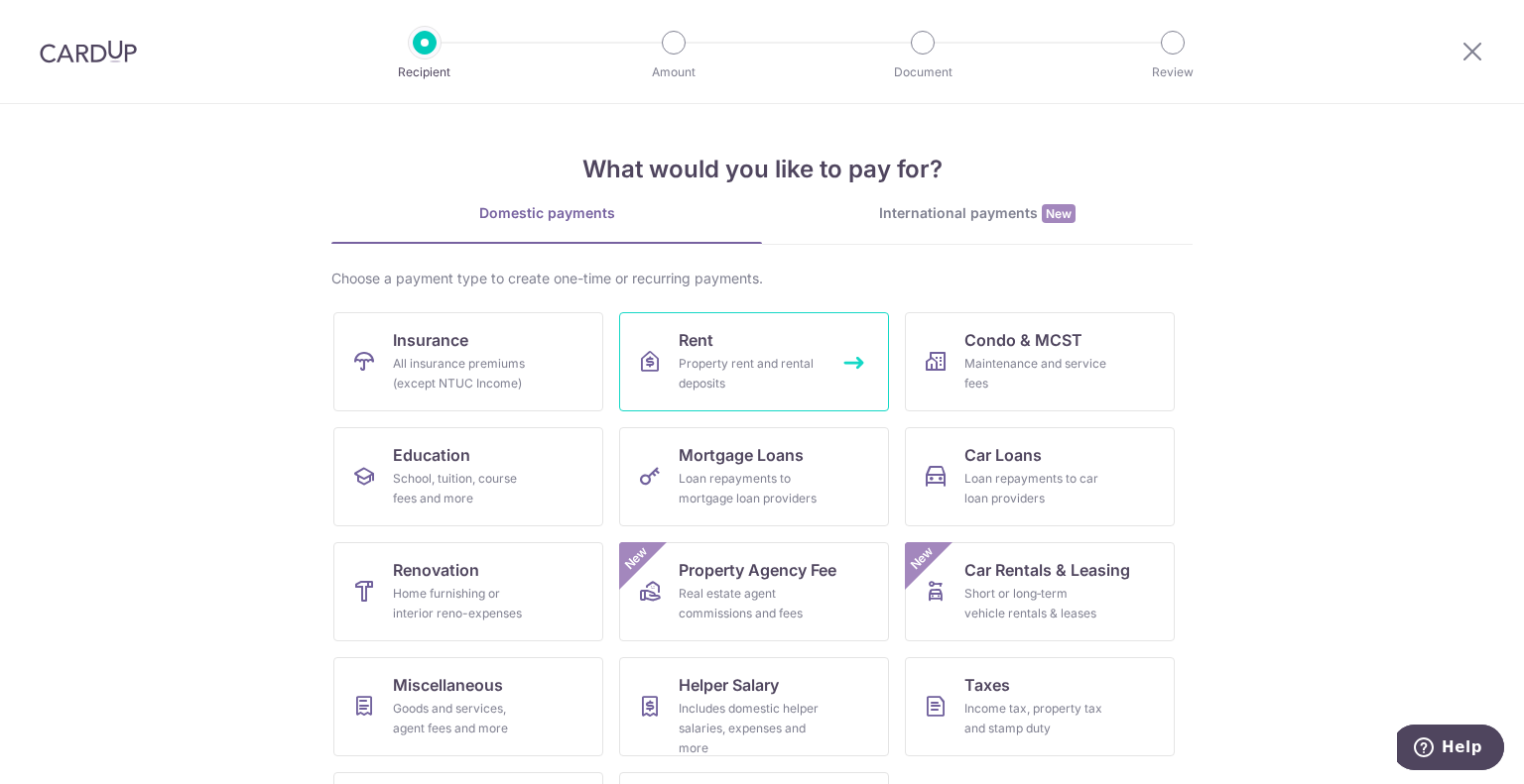
click at [696, 339] on span "Rent" at bounding box center [696, 340] width 35 height 24
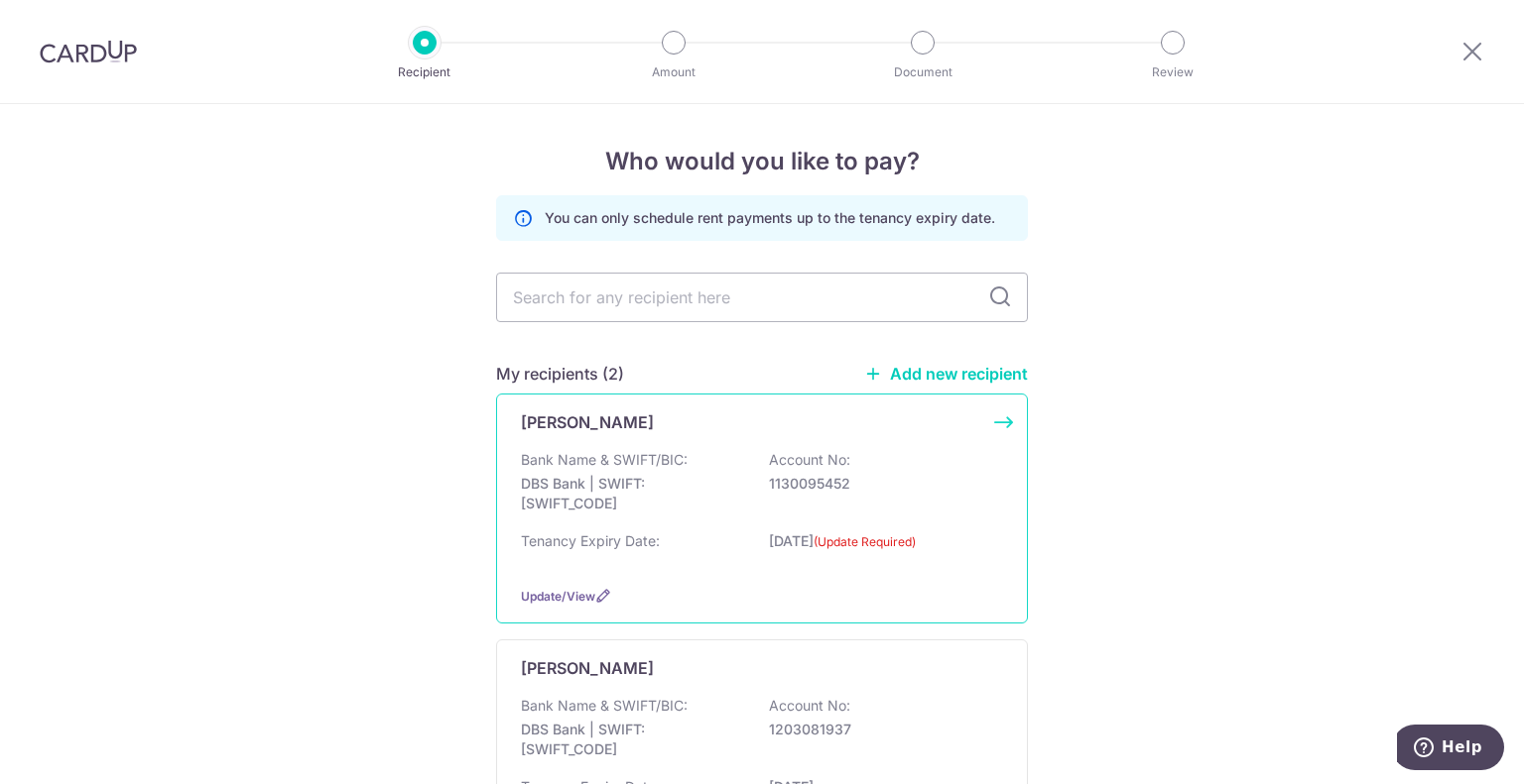
scroll to position [100, 0]
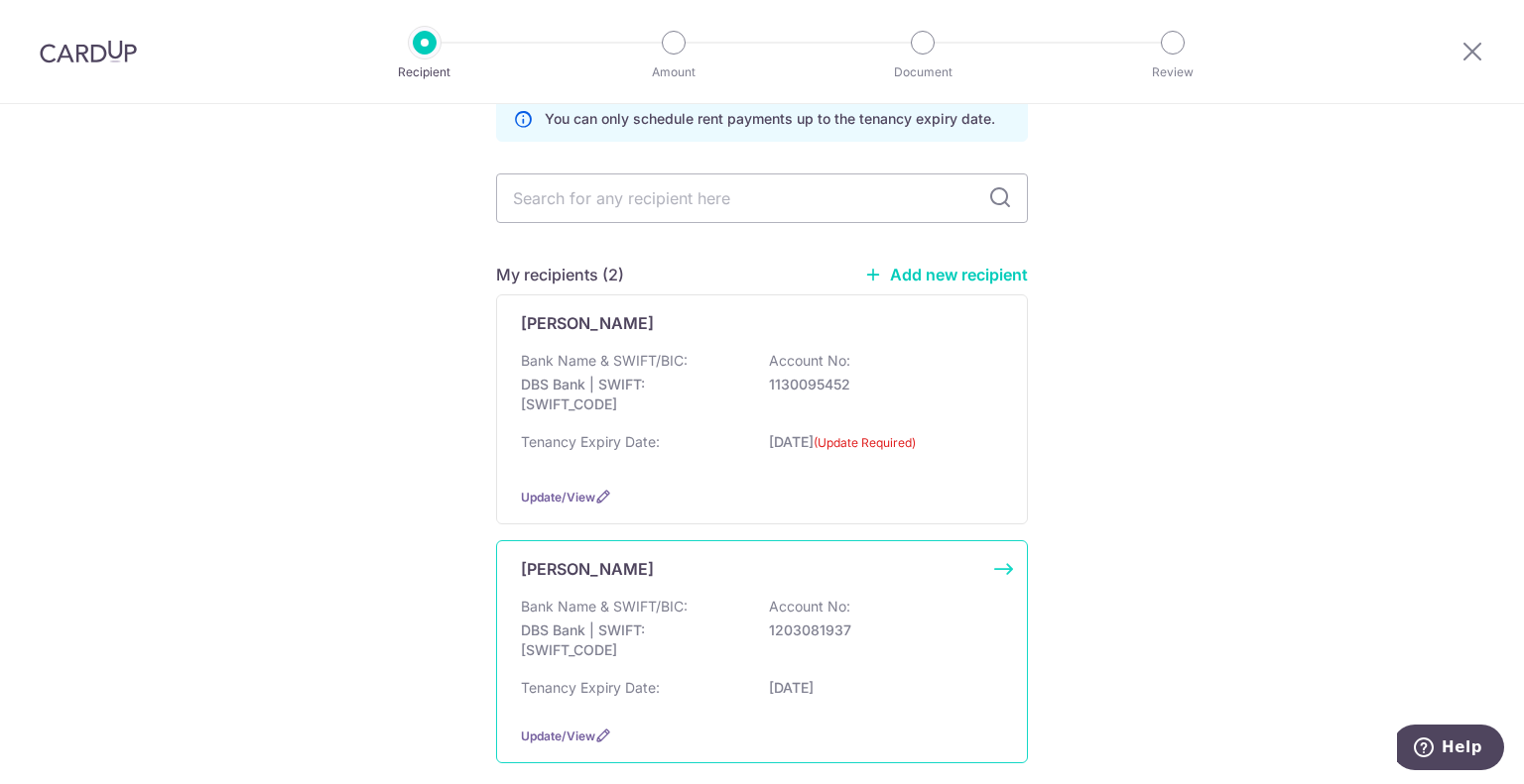
click at [914, 586] on div "[PERSON_NAME] Bank Name & SWIFT/BIC: DBS Bank | SWIFT: [SWIFT_CODE] Account No:…" at bounding box center [762, 653] width 532 height 223
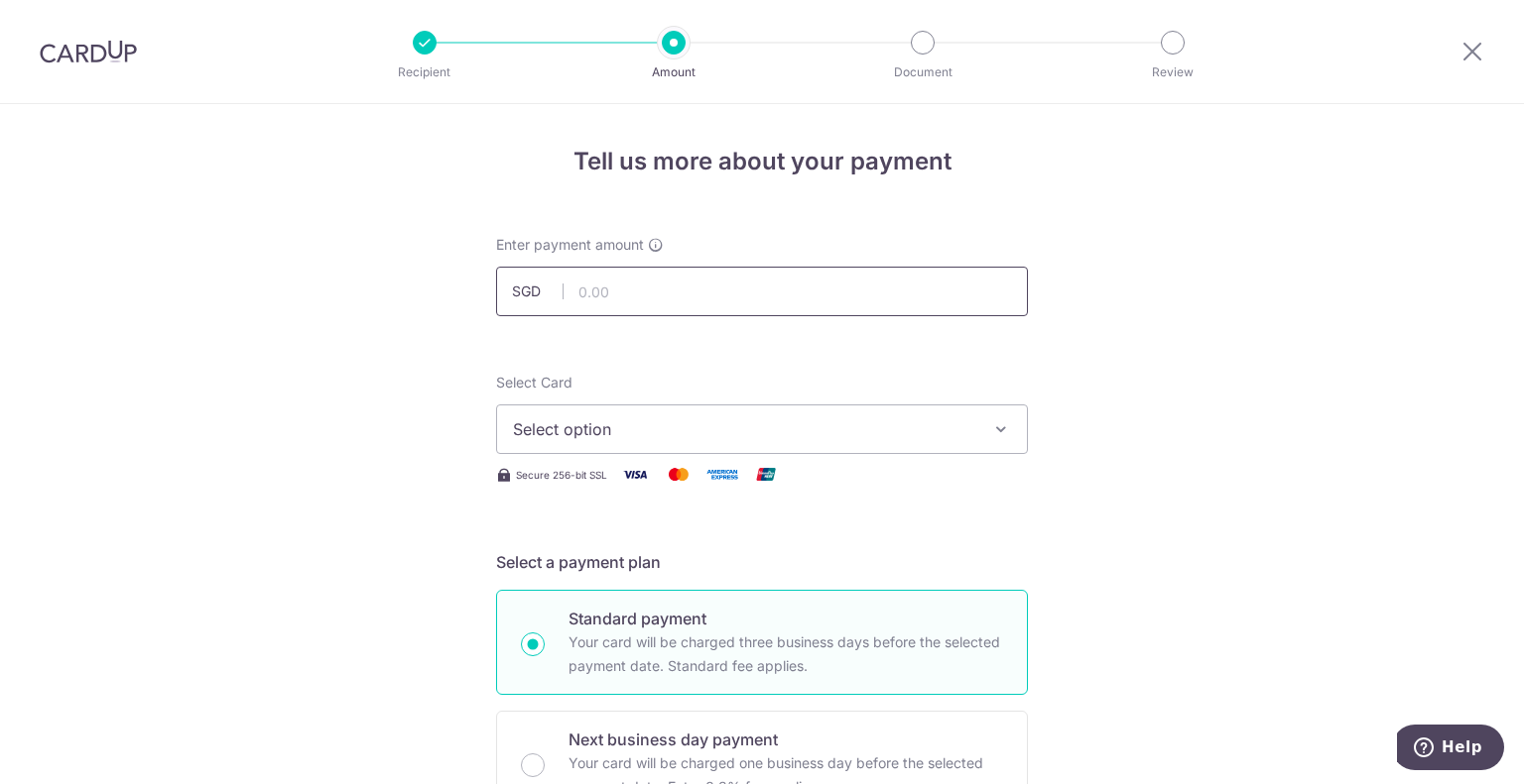
click at [608, 296] on input "text" at bounding box center [762, 292] width 532 height 50
type input "3,200.00"
click at [554, 421] on span "Select option" at bounding box center [745, 429] width 462 height 24
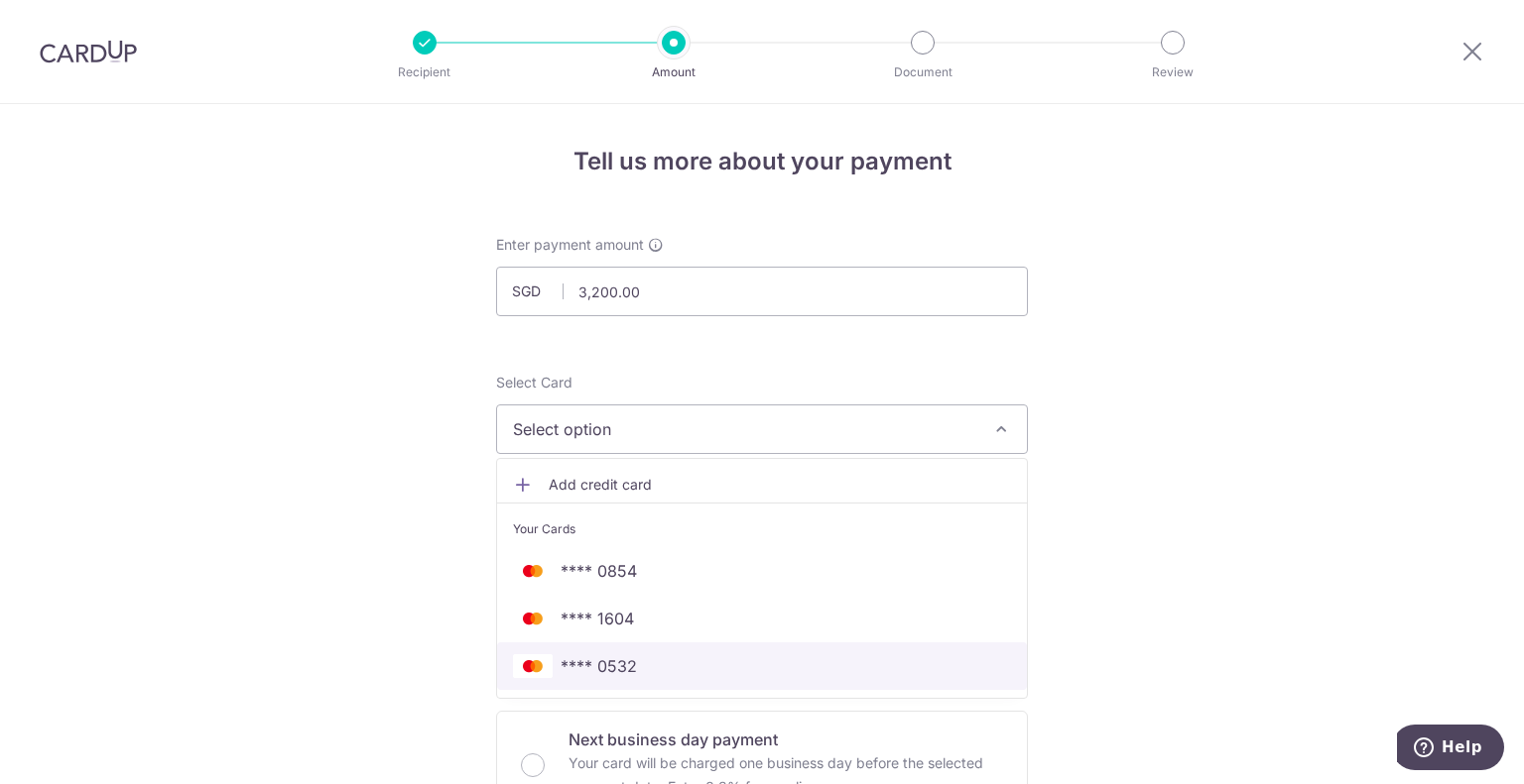
click at [608, 673] on span "**** 0532" at bounding box center [598, 666] width 77 height 24
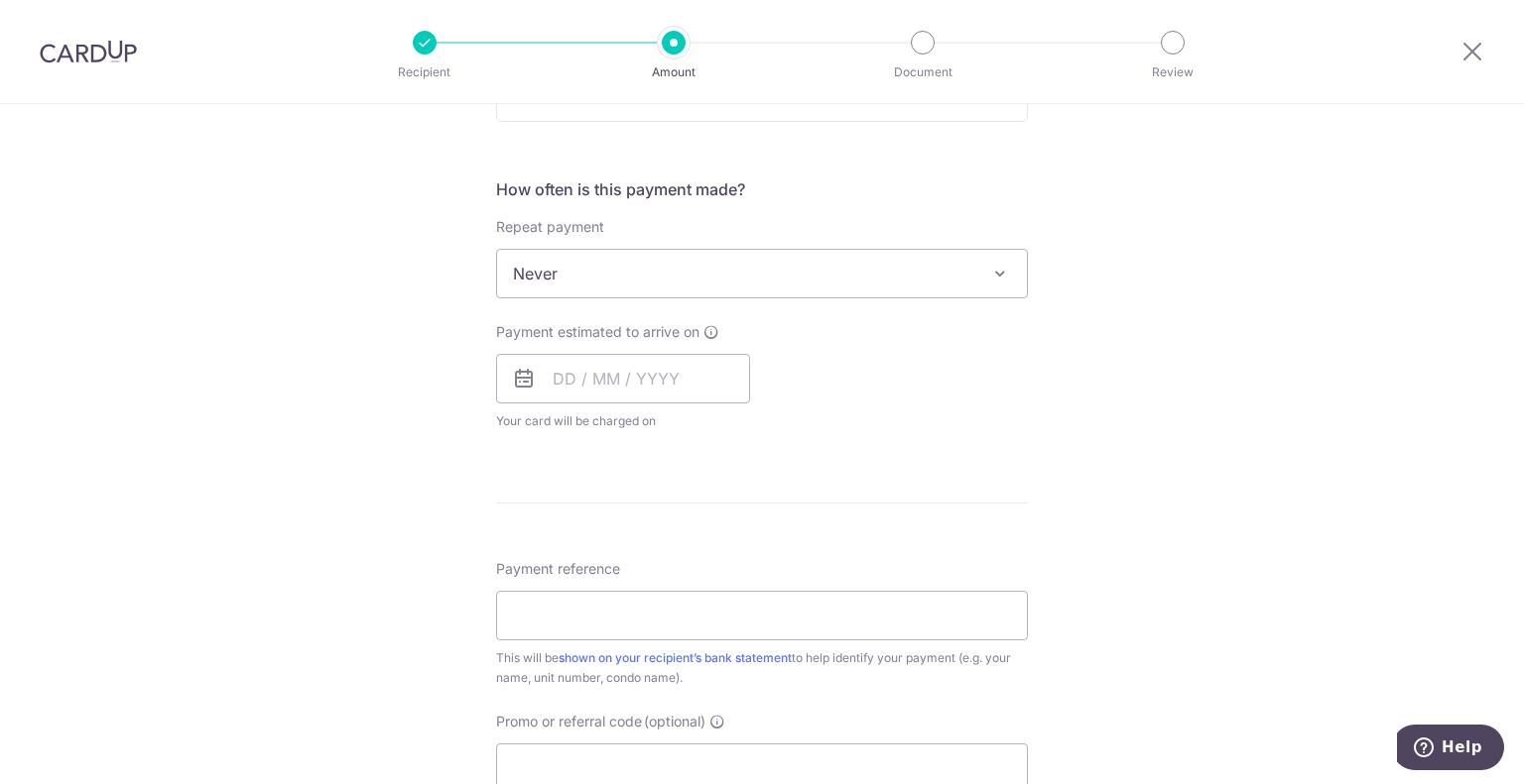
scroll to position [396, 0]
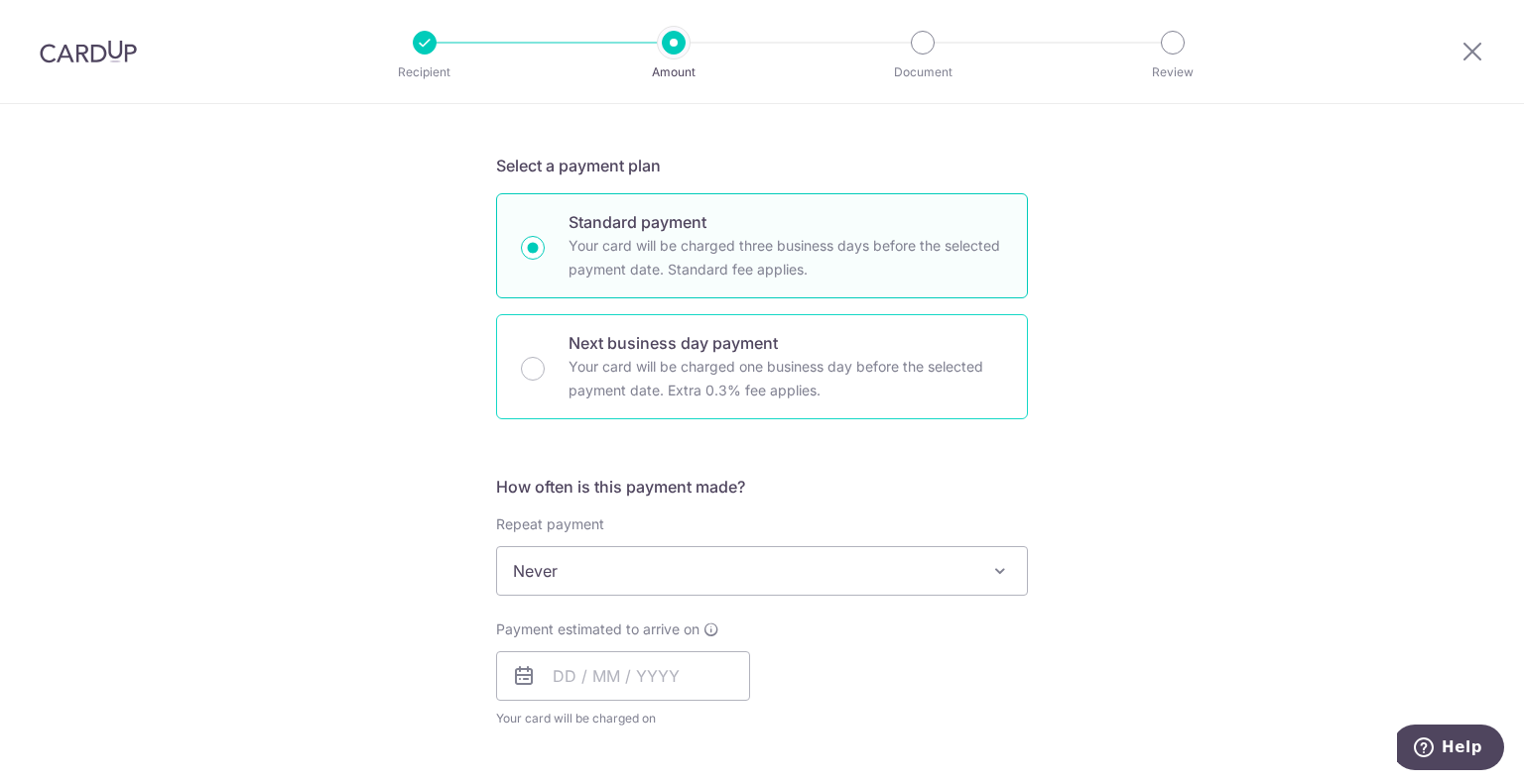
click at [809, 394] on p "Your card will be charged one business day before the selected payment date. Ex…" at bounding box center [785, 379] width 435 height 48
click at [545, 381] on input "Next business day payment Your card will be charged one business day before the…" at bounding box center [533, 369] width 24 height 24
radio input "false"
radio input "true"
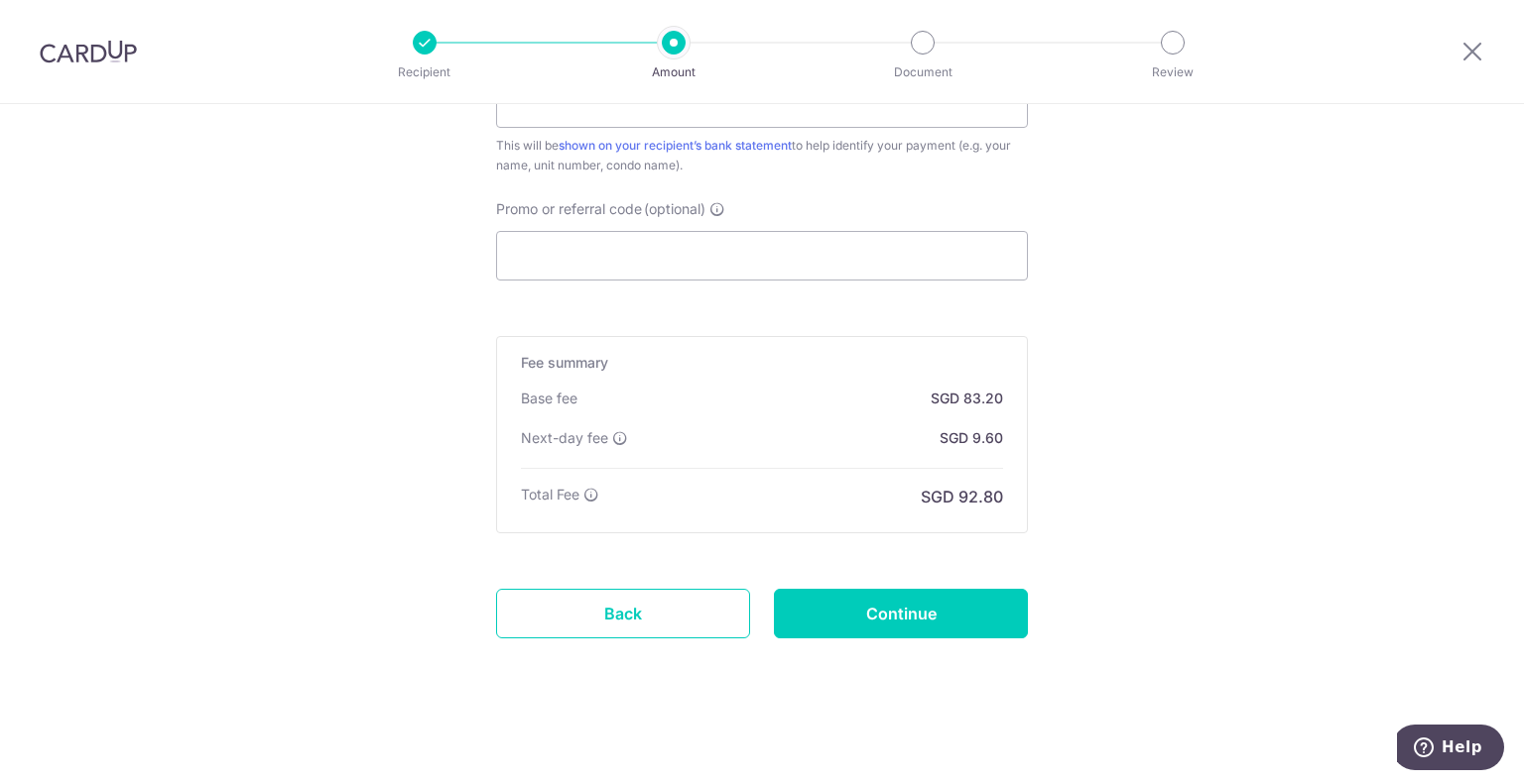
scroll to position [882, 0]
